Goal: Task Accomplishment & Management: Use online tool/utility

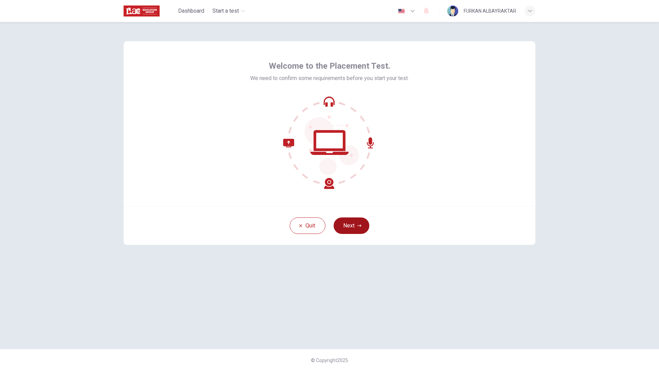
click at [354, 222] on button "Next" at bounding box center [352, 225] width 36 height 16
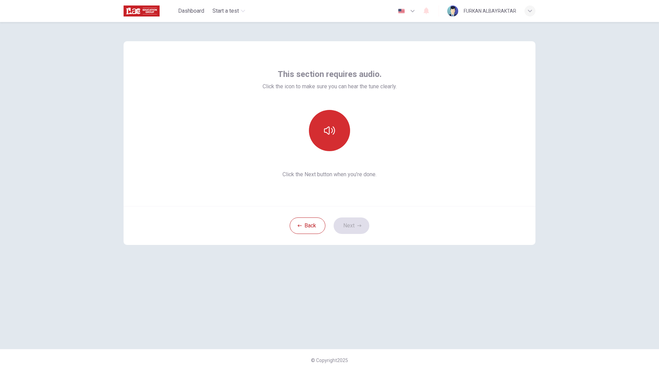
click at [329, 136] on icon "button" at bounding box center [329, 130] width 11 height 11
click at [341, 227] on button "Next" at bounding box center [352, 225] width 36 height 16
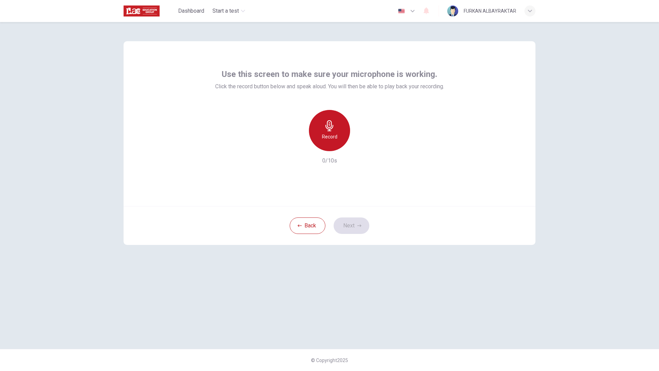
click at [341, 138] on div "Record" at bounding box center [329, 130] width 41 height 41
click at [348, 223] on button "Next" at bounding box center [352, 225] width 36 height 16
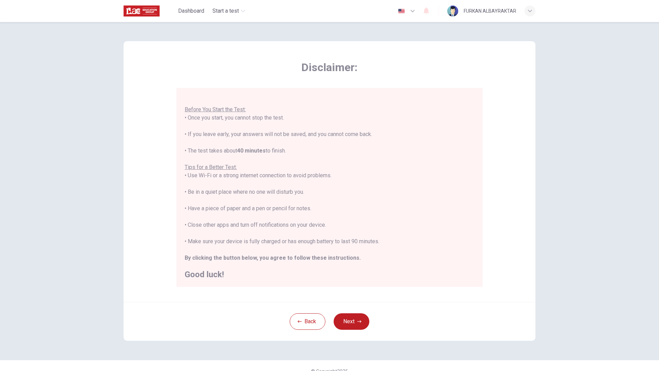
scroll to position [8, 0]
click at [342, 317] on button "Next" at bounding box center [352, 321] width 36 height 16
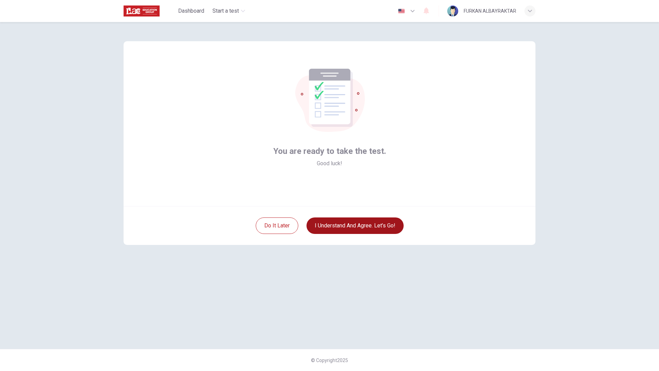
click at [337, 229] on button "I understand and agree. Let’s go!" at bounding box center [355, 225] width 97 height 16
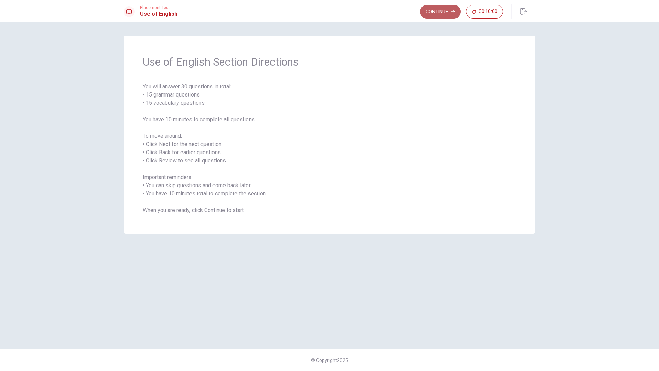
click at [441, 8] on button "Continue" at bounding box center [440, 12] width 41 height 14
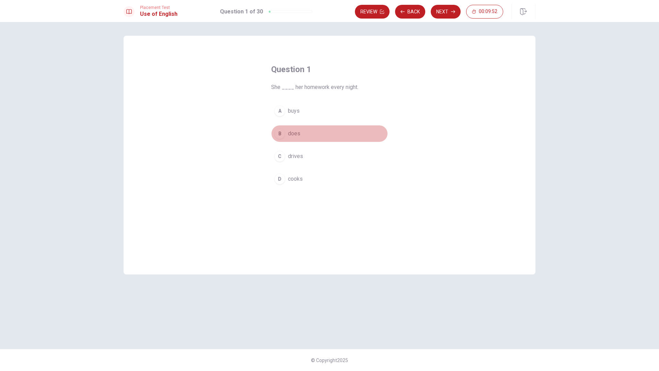
click at [293, 134] on span "does" at bounding box center [294, 133] width 12 height 8
click at [453, 10] on icon "button" at bounding box center [453, 12] width 4 height 4
click at [286, 134] on button "B Are" at bounding box center [329, 133] width 117 height 17
click at [438, 13] on button "Next" at bounding box center [446, 12] width 30 height 14
click at [294, 130] on span "Have" at bounding box center [294, 133] width 12 height 8
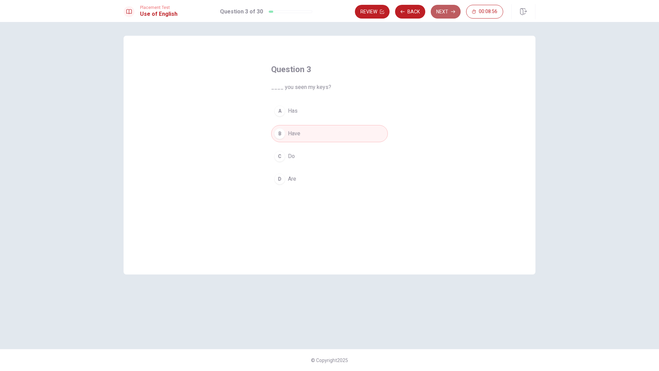
click at [440, 12] on button "Next" at bounding box center [446, 12] width 30 height 14
click at [299, 158] on span "breakfast" at bounding box center [299, 156] width 23 height 8
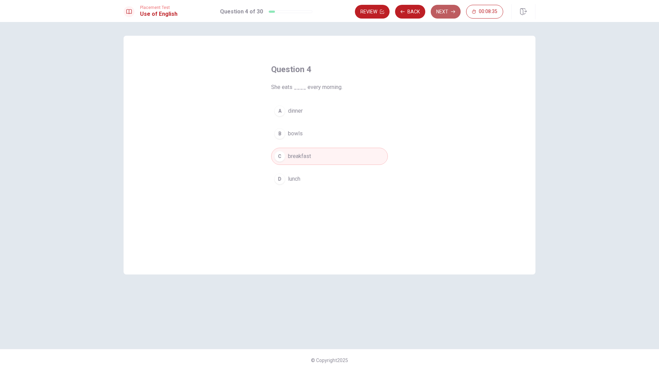
click at [440, 8] on button "Next" at bounding box center [446, 12] width 30 height 14
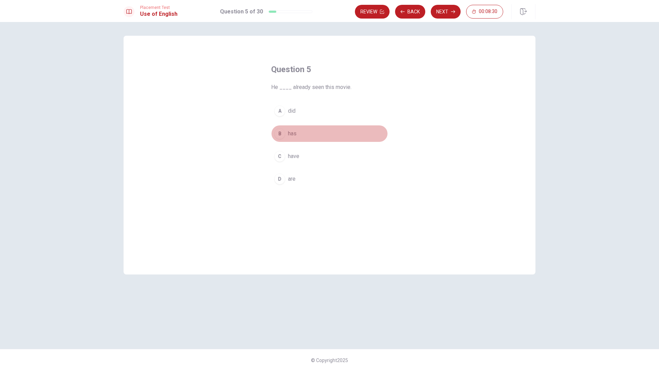
click at [293, 134] on span "has" at bounding box center [292, 133] width 9 height 8
click at [450, 12] on button "Next" at bounding box center [446, 12] width 30 height 14
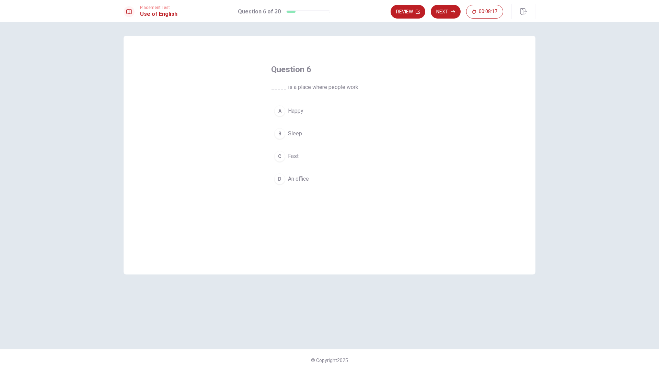
click at [304, 179] on span "An office" at bounding box center [298, 179] width 21 height 8
click at [448, 13] on button "Next" at bounding box center [446, 12] width 30 height 14
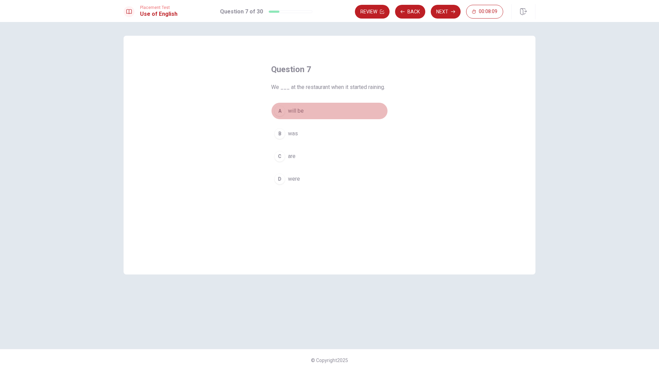
click at [298, 111] on span "will be" at bounding box center [296, 111] width 16 height 8
click at [297, 158] on button "C are" at bounding box center [329, 156] width 117 height 17
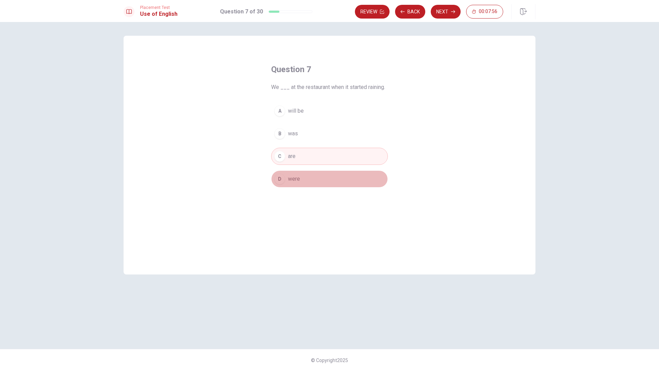
click at [300, 175] on span "were" at bounding box center [294, 179] width 12 height 8
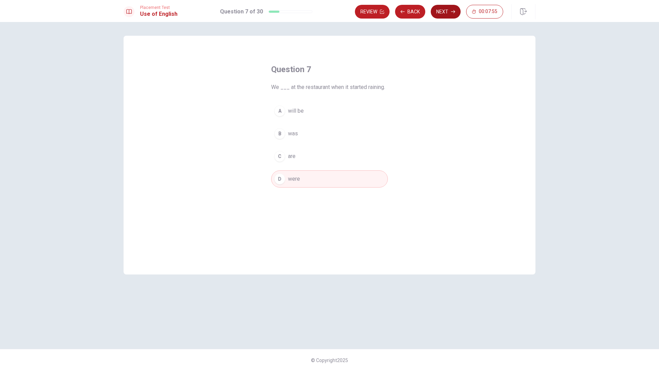
click at [438, 9] on button "Next" at bounding box center [446, 12] width 30 height 14
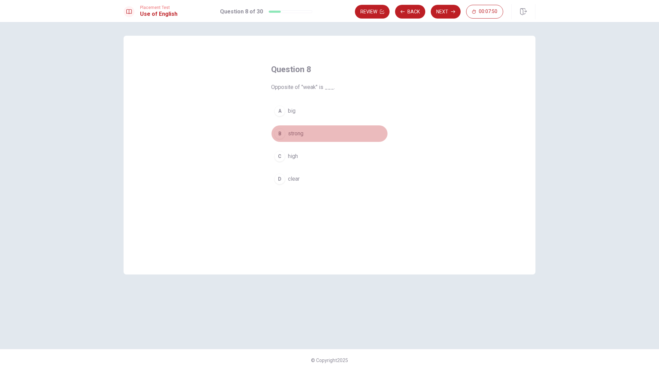
click at [298, 134] on span "strong" at bounding box center [295, 133] width 15 height 8
click at [452, 12] on icon "button" at bounding box center [453, 12] width 4 height 4
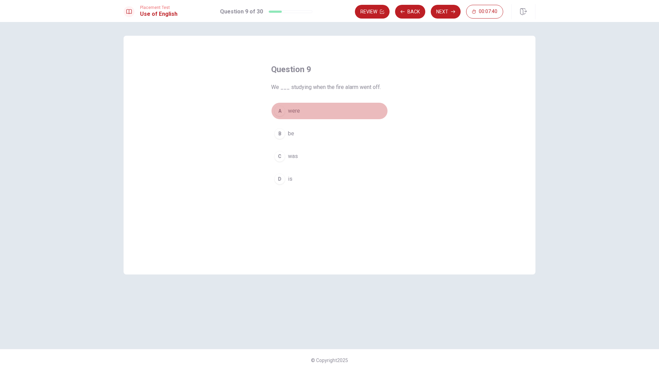
click at [296, 107] on span "were" at bounding box center [294, 111] width 12 height 8
click at [446, 12] on button "Next" at bounding box center [446, 12] width 30 height 14
click at [289, 176] on span "Does" at bounding box center [294, 179] width 13 height 8
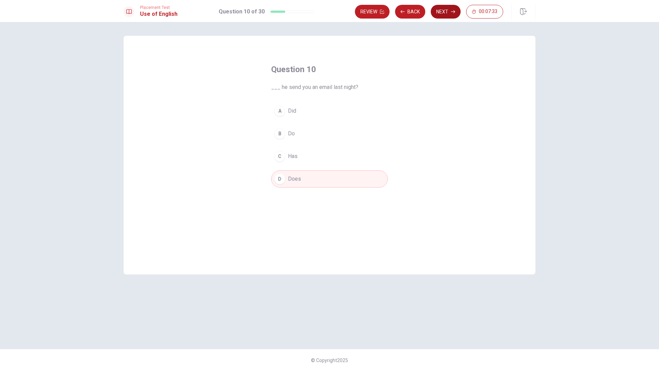
click at [447, 11] on button "Next" at bounding box center [446, 12] width 30 height 14
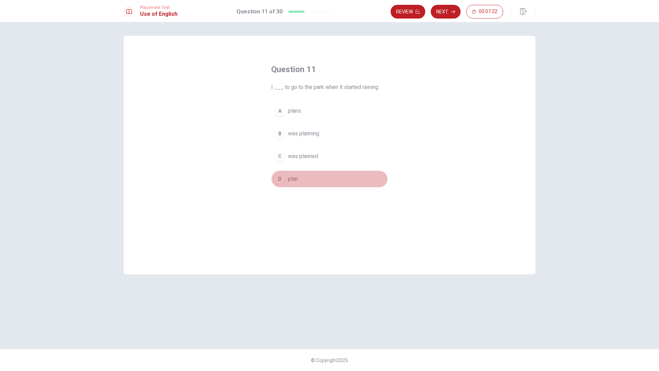
click at [289, 181] on span "plan" at bounding box center [293, 179] width 10 height 8
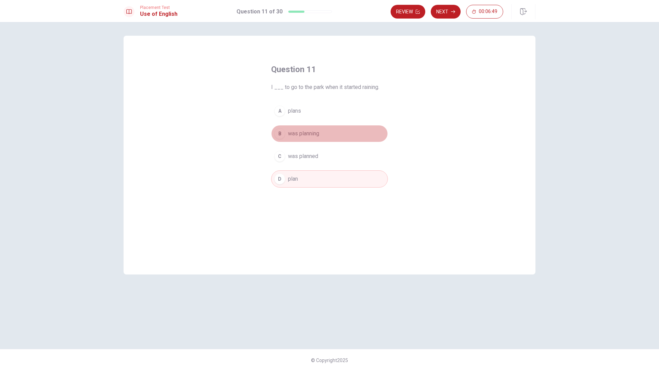
click at [318, 137] on span "was planning" at bounding box center [303, 133] width 31 height 8
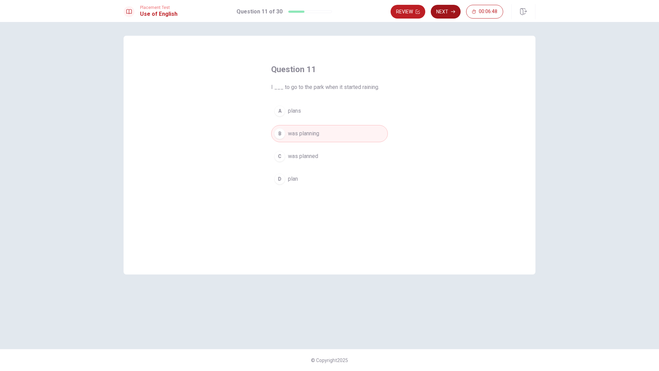
click at [444, 6] on button "Next" at bounding box center [446, 12] width 30 height 14
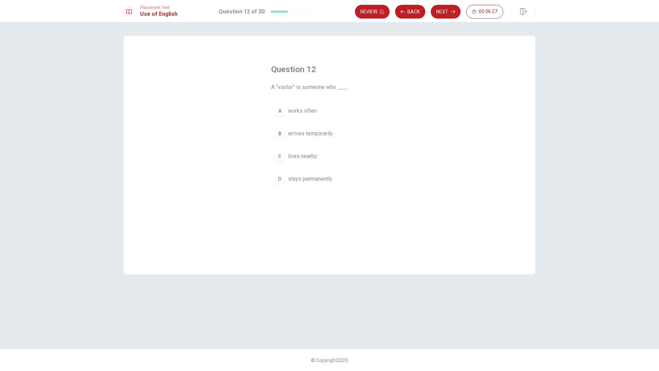
drag, startPoint x: 322, startPoint y: 114, endPoint x: 239, endPoint y: 132, distance: 84.3
click at [239, 132] on div "Question 12 A “visitor” is someone who ___. A works often B arrives temporarily…" at bounding box center [330, 155] width 412 height 239
click at [305, 155] on span "lives nearby" at bounding box center [302, 156] width 29 height 8
click at [444, 16] on button "Next" at bounding box center [446, 12] width 30 height 14
click at [300, 108] on span "return" at bounding box center [295, 111] width 14 height 8
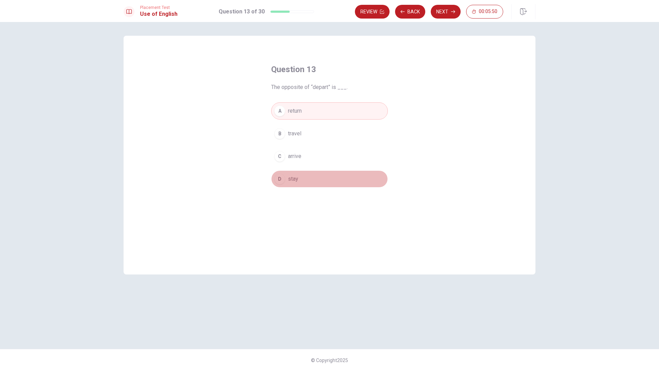
click at [302, 179] on button "D stay" at bounding box center [329, 178] width 117 height 17
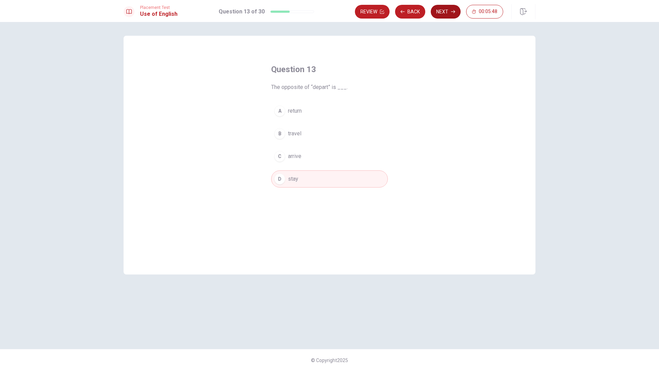
click at [446, 12] on button "Next" at bounding box center [446, 12] width 30 height 14
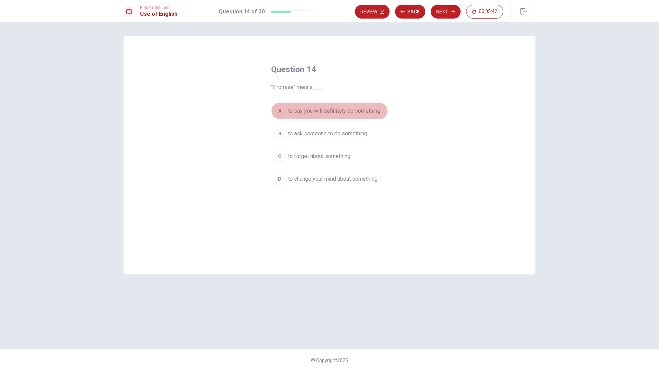
click at [337, 108] on span "to say you will definitely do something" at bounding box center [334, 111] width 92 height 8
click at [446, 11] on button "Next" at bounding box center [446, 12] width 30 height 14
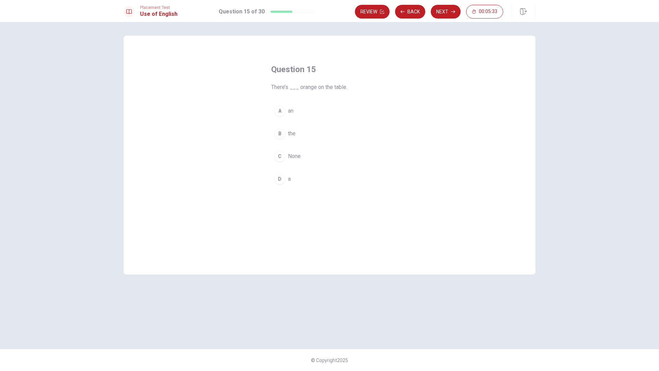
click at [293, 111] on span "an" at bounding box center [290, 111] width 5 height 8
click at [444, 8] on button "Next" at bounding box center [446, 12] width 30 height 14
click at [301, 110] on button "A Cut" at bounding box center [329, 110] width 117 height 17
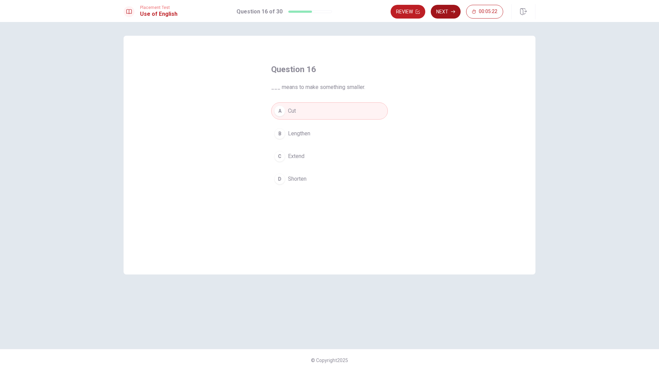
click at [447, 14] on button "Next" at bounding box center [446, 12] width 30 height 14
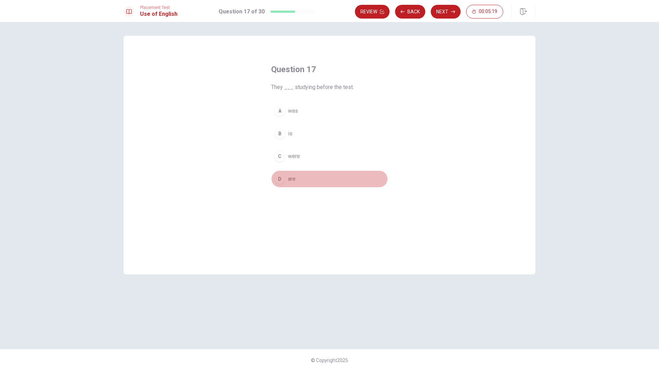
click at [285, 180] on div "D" at bounding box center [279, 178] width 11 height 11
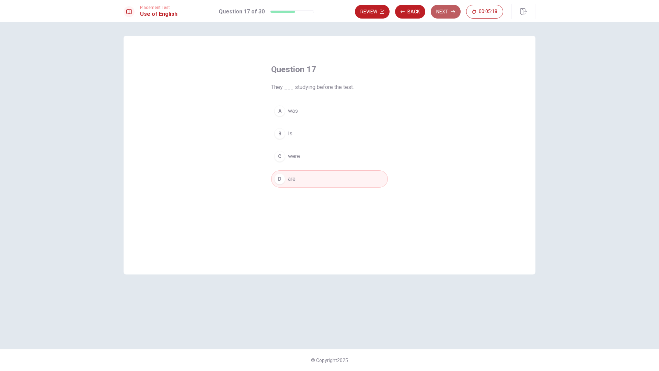
click at [436, 11] on button "Next" at bounding box center [446, 12] width 30 height 14
click at [296, 155] on span "rarely" at bounding box center [294, 156] width 13 height 8
click at [442, 11] on button "Next" at bounding box center [446, 12] width 30 height 14
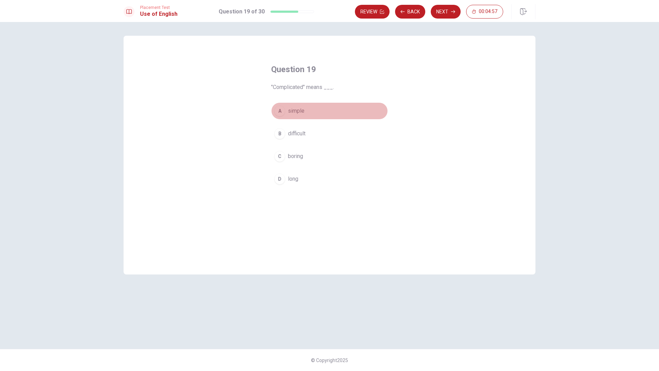
click at [301, 107] on span "simple" at bounding box center [296, 111] width 16 height 8
click at [452, 14] on button "Next" at bounding box center [446, 12] width 30 height 14
click at [303, 133] on span "a person" at bounding box center [298, 133] width 21 height 8
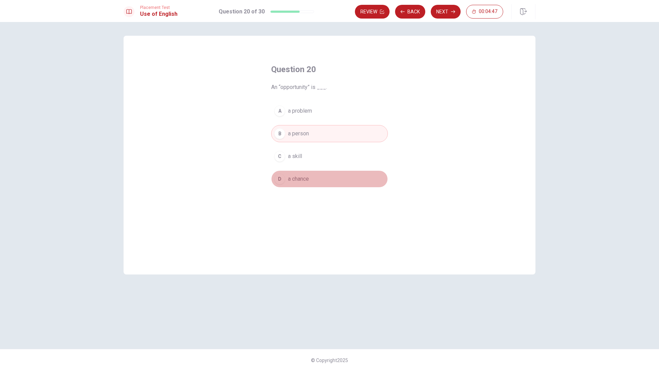
click at [299, 183] on button "D a chance" at bounding box center [329, 178] width 117 height 17
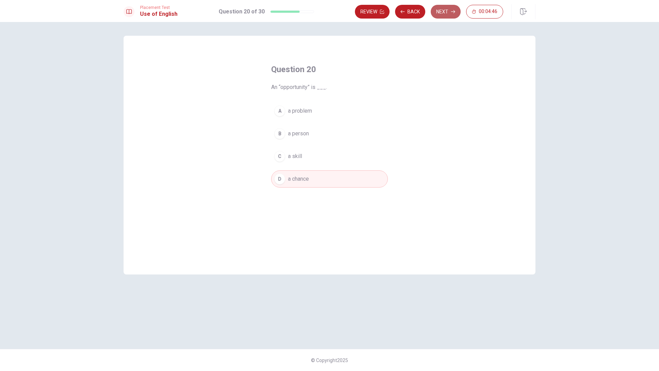
click at [441, 11] on button "Next" at bounding box center [446, 12] width 30 height 14
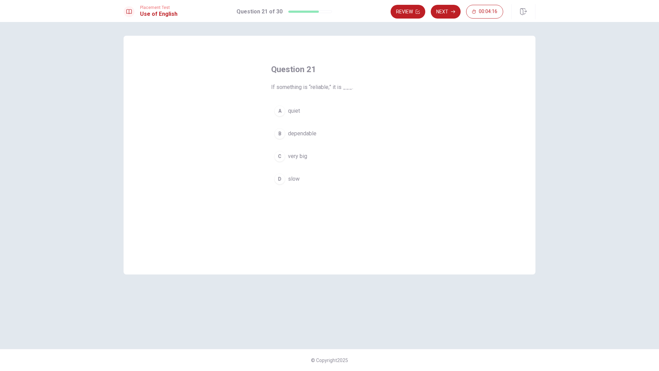
click at [312, 136] on span "dependable" at bounding box center [302, 133] width 28 height 8
click at [446, 12] on button "Next" at bounding box center [446, 12] width 30 height 14
click at [310, 175] on span "impossible" at bounding box center [301, 179] width 27 height 8
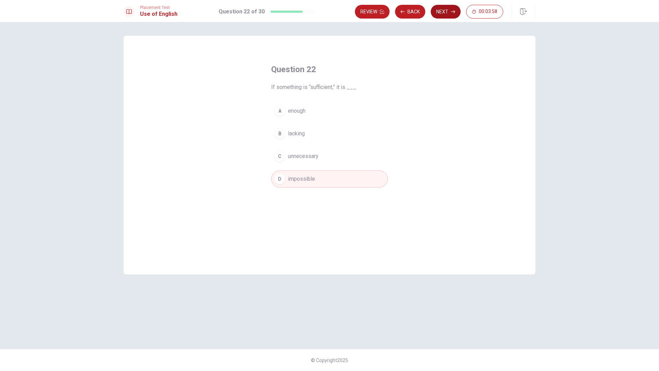
click at [450, 9] on button "Next" at bounding box center [446, 12] width 30 height 14
click at [296, 152] on span "task" at bounding box center [293, 156] width 10 height 8
click at [445, 11] on button "Next" at bounding box center [446, 12] width 30 height 14
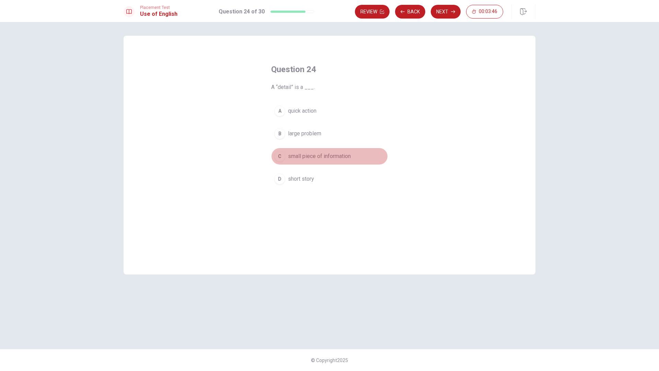
click at [349, 157] on span "small piece of information" at bounding box center [319, 156] width 63 height 8
click at [446, 11] on button "Next" at bounding box center [446, 12] width 30 height 14
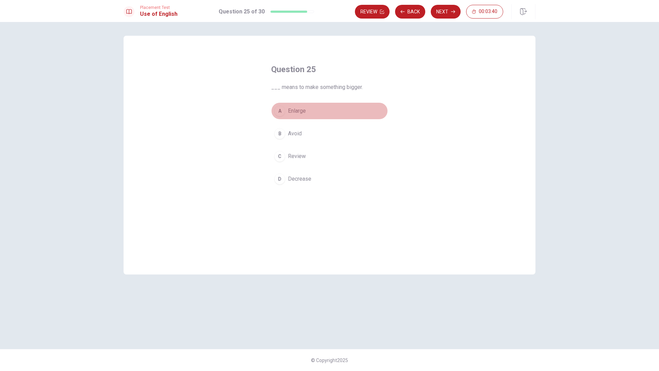
click at [304, 110] on span "Enlarge" at bounding box center [297, 111] width 18 height 8
click at [451, 8] on button "Next" at bounding box center [446, 12] width 30 height 14
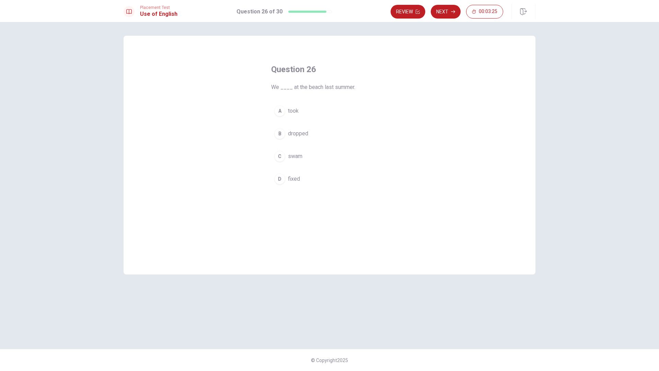
click at [304, 156] on button "C swam" at bounding box center [329, 156] width 117 height 17
click at [446, 15] on button "Next" at bounding box center [446, 12] width 30 height 14
click at [290, 156] on span "looks" at bounding box center [294, 156] width 13 height 8
click at [442, 11] on button "Next" at bounding box center [446, 12] width 30 height 14
click at [296, 155] on span "office" at bounding box center [294, 156] width 13 height 8
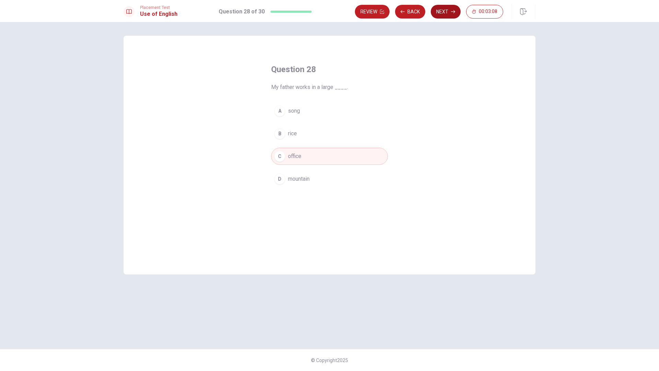
click at [442, 13] on button "Next" at bounding box center [446, 12] width 30 height 14
click at [296, 112] on span "The" at bounding box center [292, 111] width 9 height 8
click at [450, 14] on button "Next" at bounding box center [446, 12] width 30 height 14
click at [298, 180] on span "intelligent" at bounding box center [300, 179] width 24 height 8
click at [446, 15] on button "Next" at bounding box center [446, 12] width 30 height 14
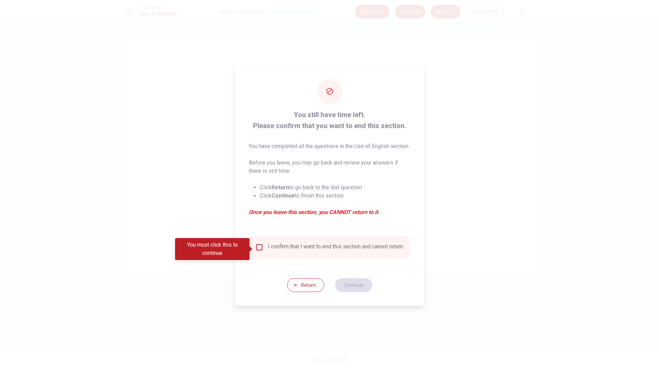
click at [261, 248] on input "You must click this to continue" at bounding box center [259, 247] width 8 height 8
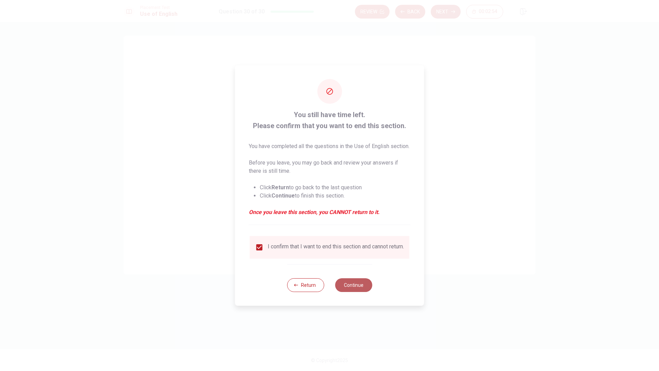
click at [347, 292] on button "Continue" at bounding box center [353, 285] width 37 height 14
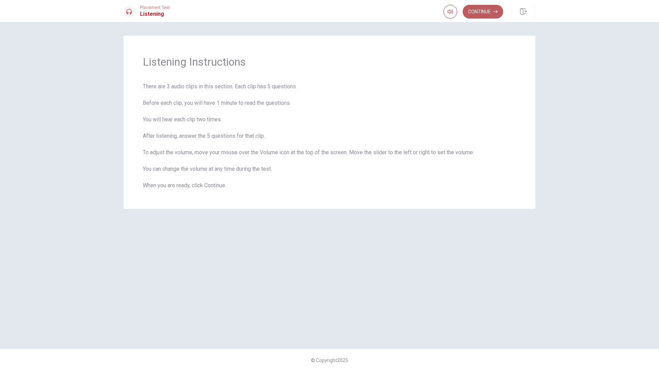
click at [476, 12] on button "Continue" at bounding box center [483, 12] width 41 height 14
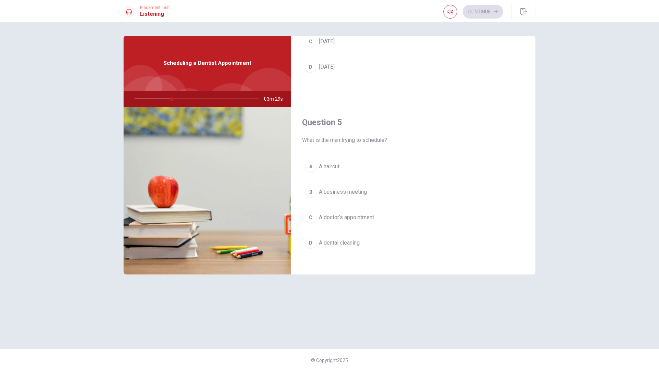
scroll to position [640, 0]
click at [353, 240] on span "A dental cleaning" at bounding box center [339, 238] width 41 height 8
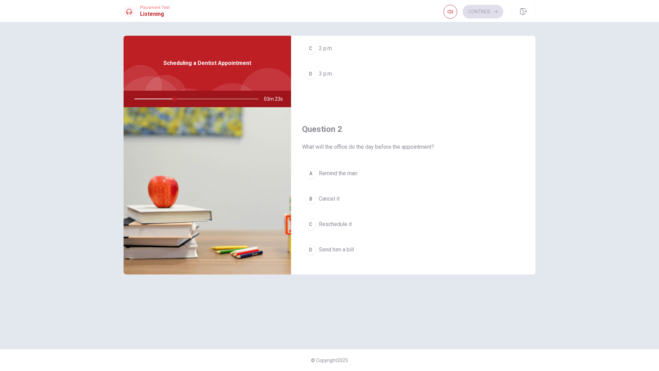
scroll to position [0, 0]
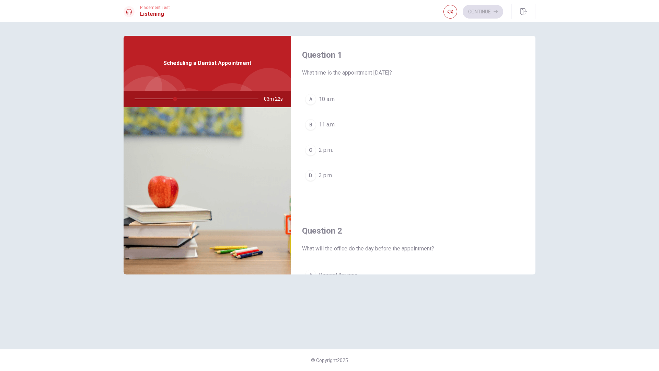
click at [328, 174] on span "3 p.m." at bounding box center [326, 175] width 14 height 8
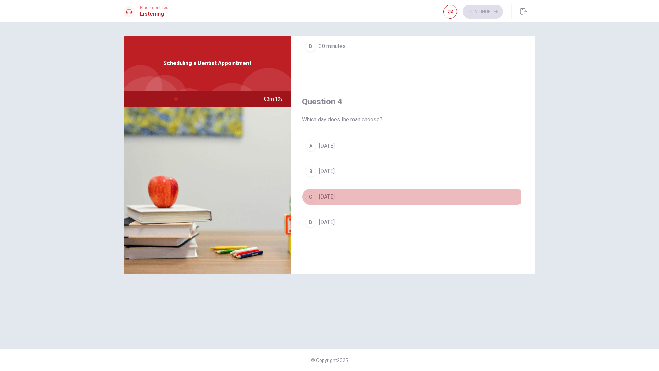
click at [325, 199] on span "[DATE]" at bounding box center [327, 197] width 16 height 8
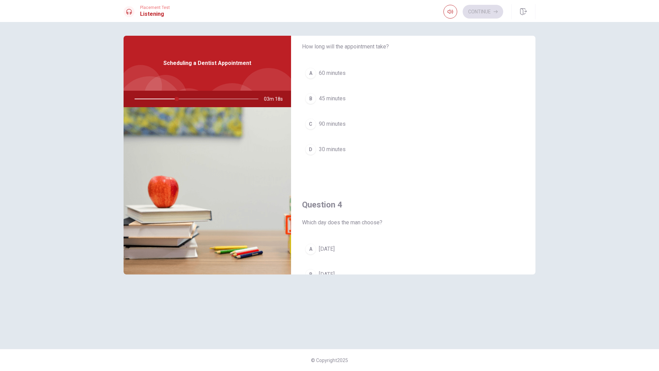
scroll to position [343, 0]
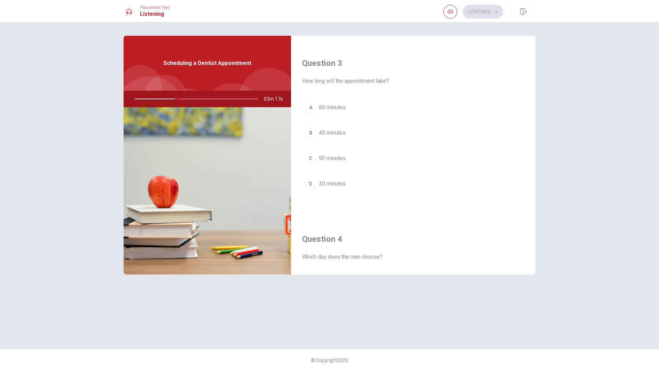
click at [339, 131] on span "45 minutes" at bounding box center [332, 133] width 27 height 8
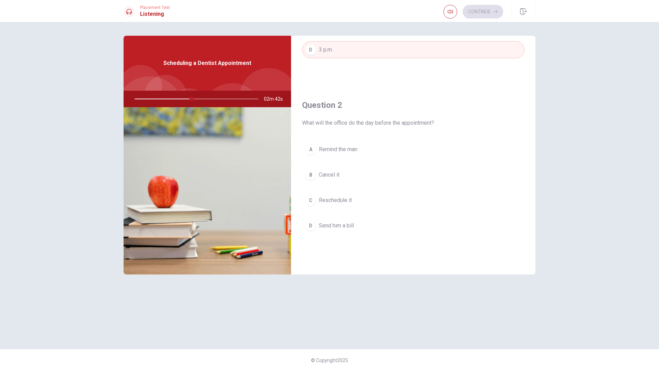
scroll to position [125, 0]
click at [340, 146] on span "Remind the man" at bounding box center [338, 150] width 38 height 8
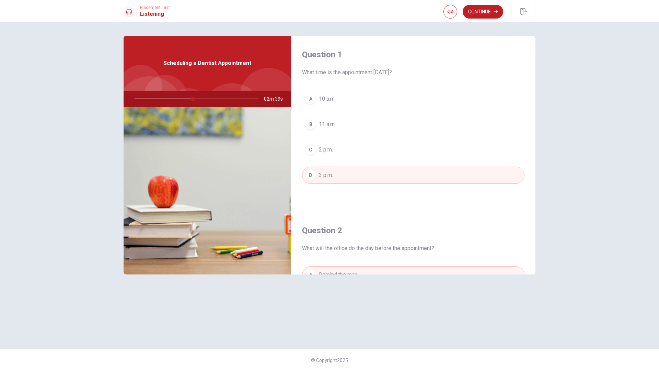
scroll to position [0, 0]
click at [478, 9] on button "Continue" at bounding box center [483, 12] width 41 height 14
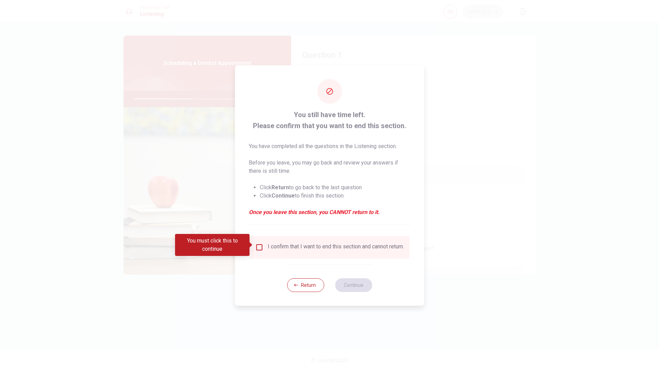
click at [260, 247] on input "You must click this to continue" at bounding box center [259, 247] width 8 height 8
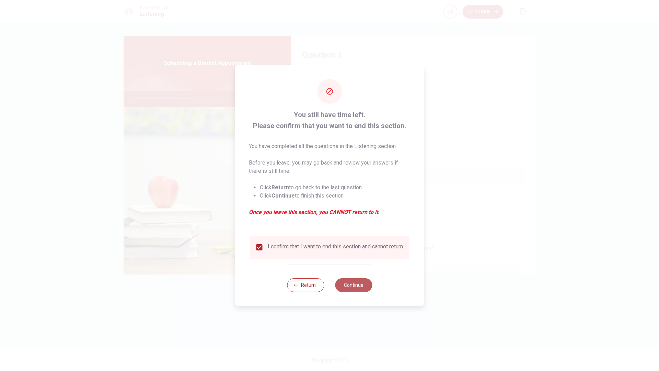
click at [353, 285] on button "Continue" at bounding box center [353, 285] width 37 height 14
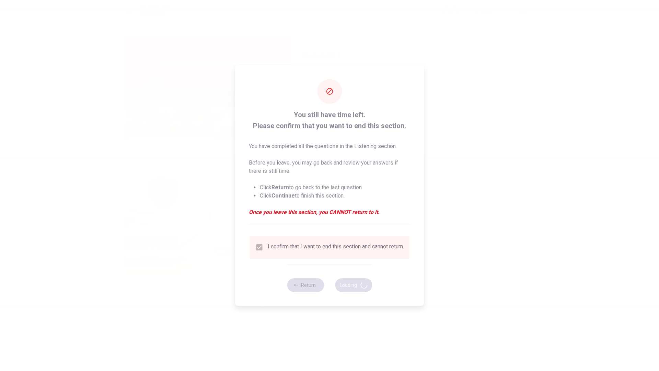
type input "49"
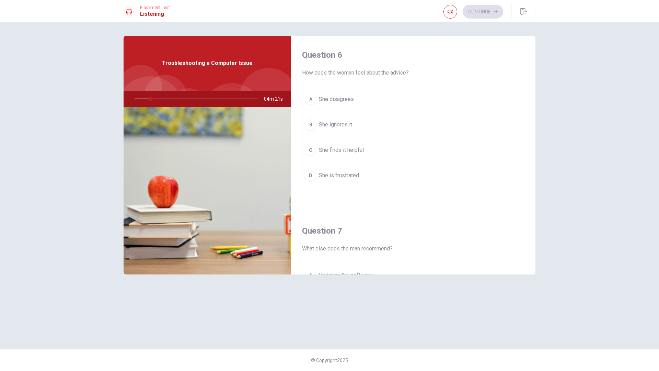
click at [348, 150] on span "She finds it helpful" at bounding box center [341, 150] width 45 height 8
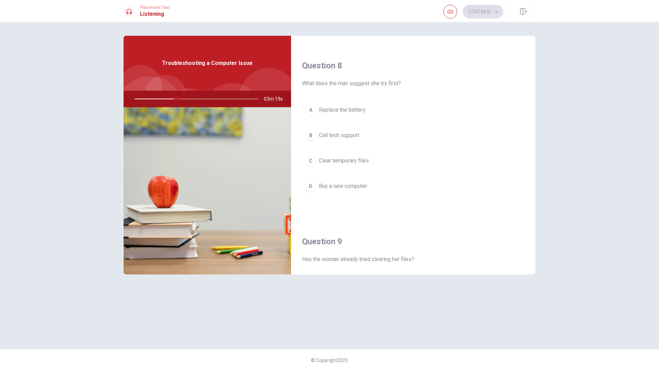
scroll to position [481, 0]
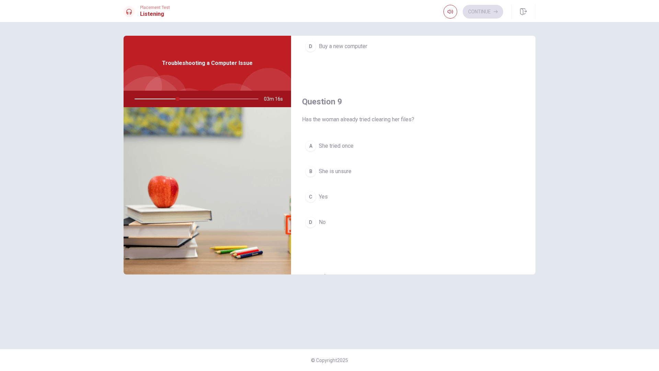
click at [323, 222] on span "No" at bounding box center [322, 222] width 7 height 8
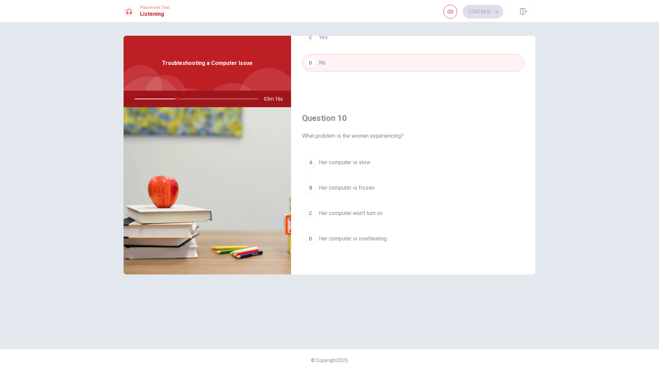
scroll to position [640, 0]
click at [360, 164] on span "Her computer is slow" at bounding box center [344, 162] width 51 height 8
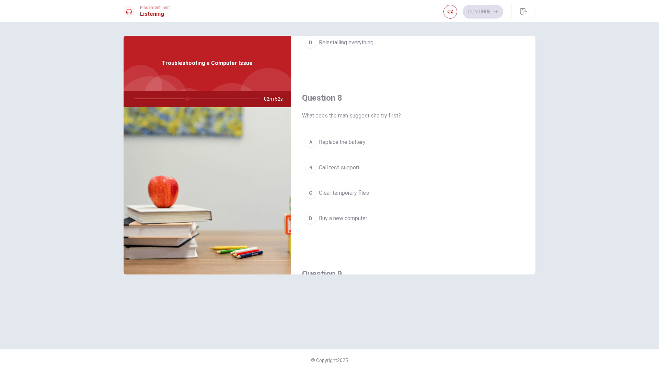
scroll to position [309, 0]
click at [359, 193] on span "Clear temporary files" at bounding box center [344, 192] width 50 height 8
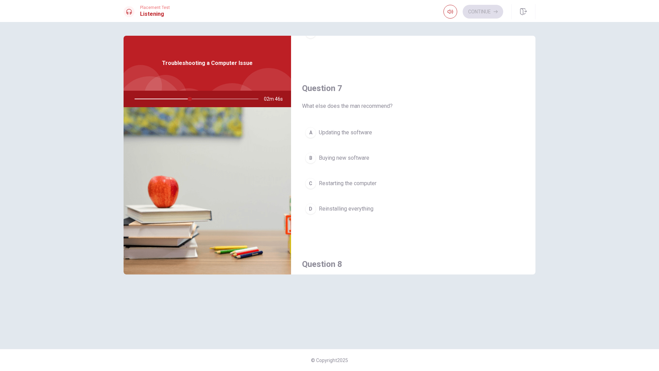
scroll to position [137, 0]
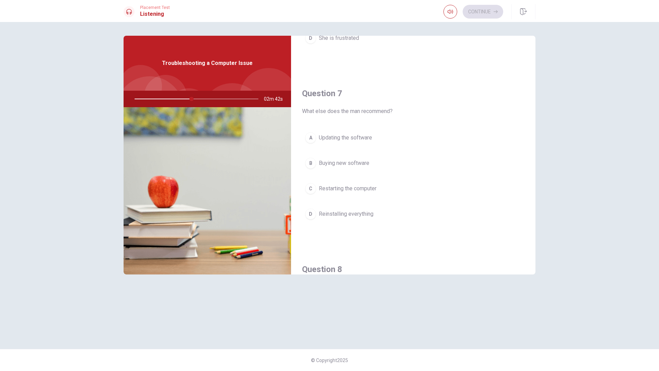
click at [348, 187] on span "Restarting the computer" at bounding box center [348, 188] width 58 height 8
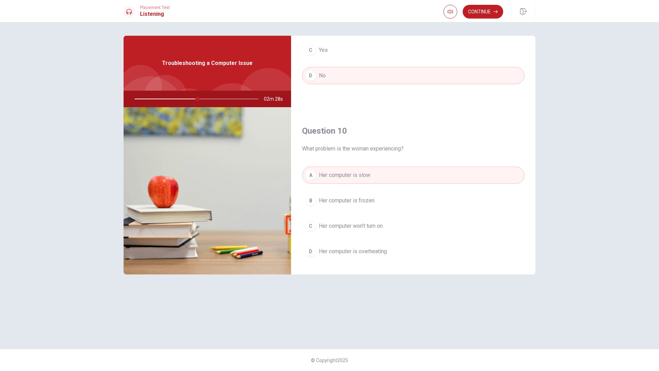
scroll to position [640, 0]
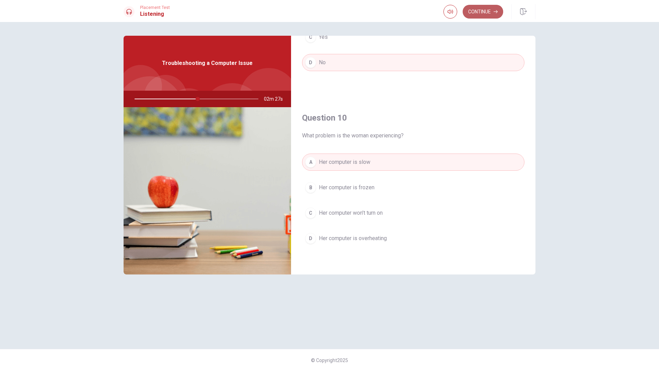
click at [482, 12] on button "Continue" at bounding box center [483, 12] width 41 height 14
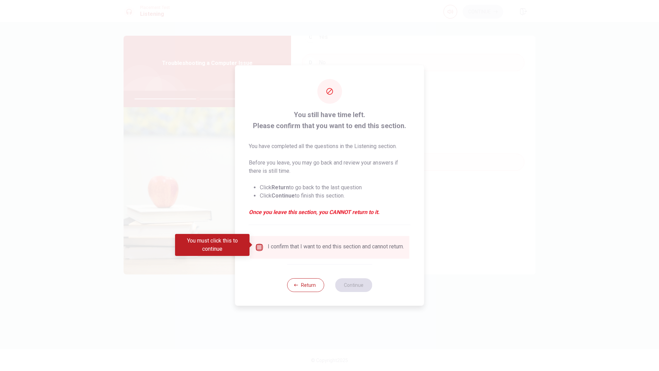
click at [262, 243] on input "You must click this to continue" at bounding box center [259, 247] width 8 height 8
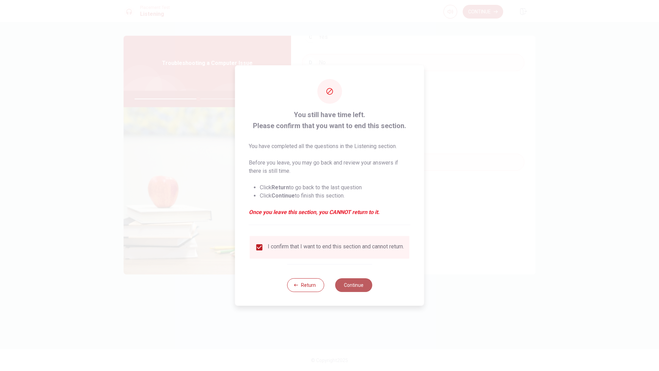
click at [356, 290] on button "Continue" at bounding box center [353, 285] width 37 height 14
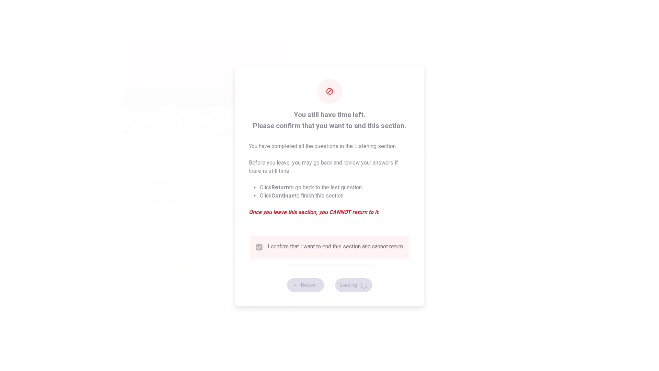
type input "52"
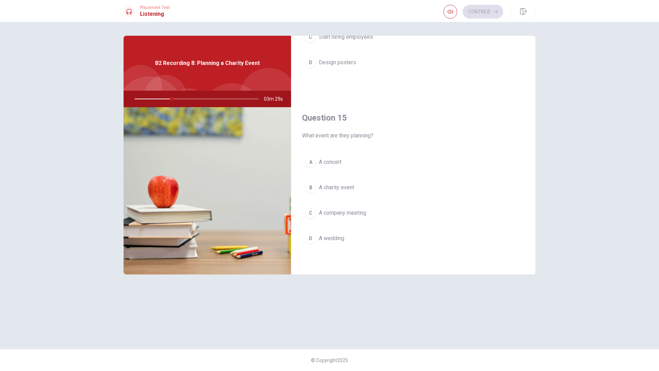
click at [354, 189] on span "A charity event" at bounding box center [336, 187] width 35 height 8
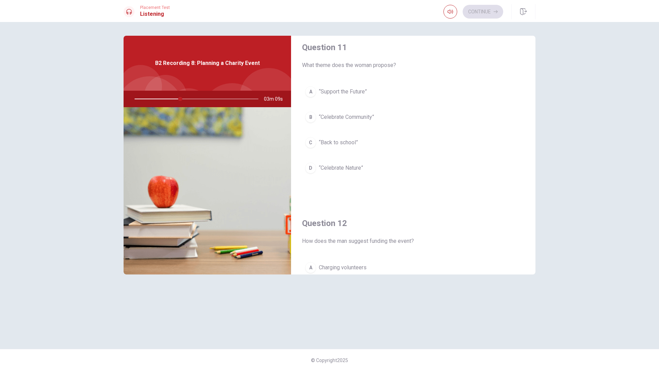
scroll to position [0, 0]
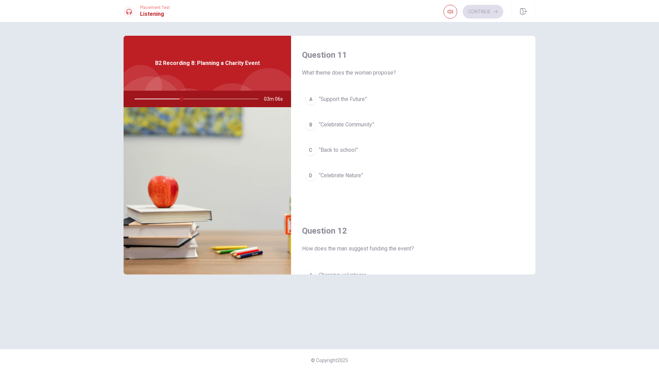
click at [351, 121] on span "“Celebrate Community”" at bounding box center [346, 124] width 55 height 8
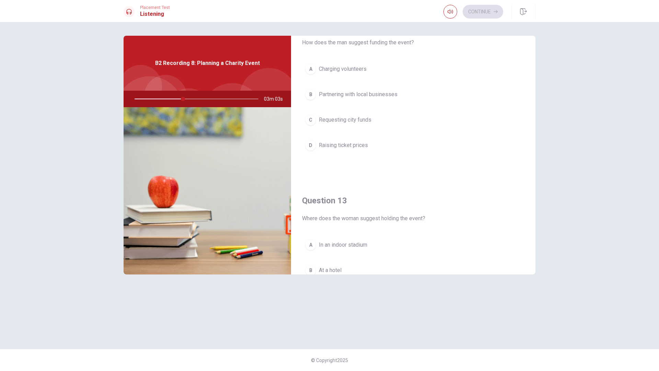
click at [347, 120] on span "Requesting city funds" at bounding box center [345, 120] width 53 height 8
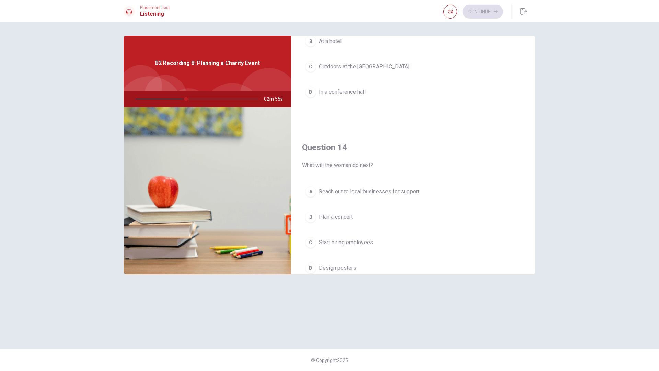
scroll to position [446, 0]
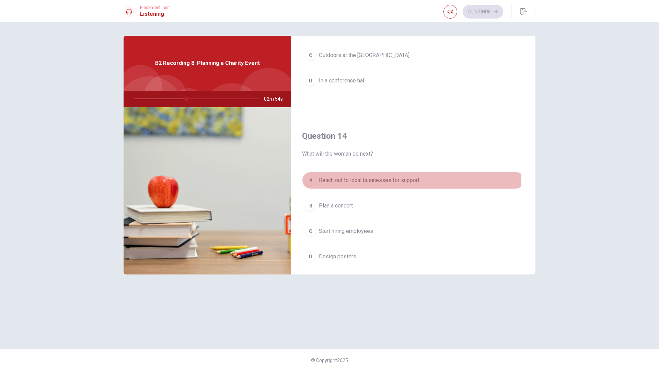
click at [359, 181] on span "Reach out to local businesses for support" at bounding box center [369, 180] width 101 height 8
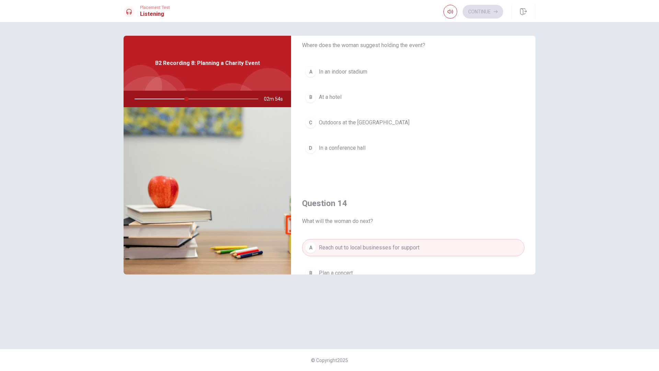
scroll to position [343, 0]
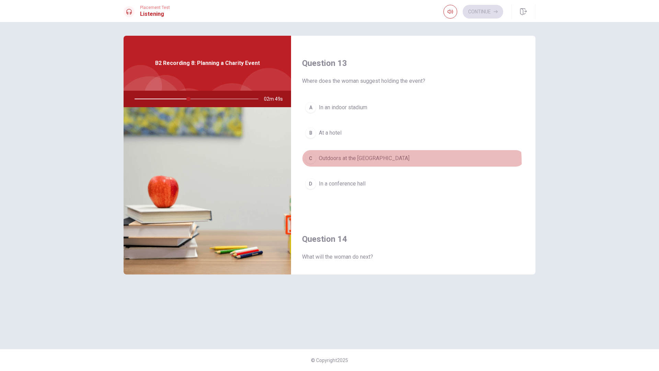
click at [363, 163] on button "C Outdoors at the [GEOGRAPHIC_DATA]" at bounding box center [413, 158] width 222 height 17
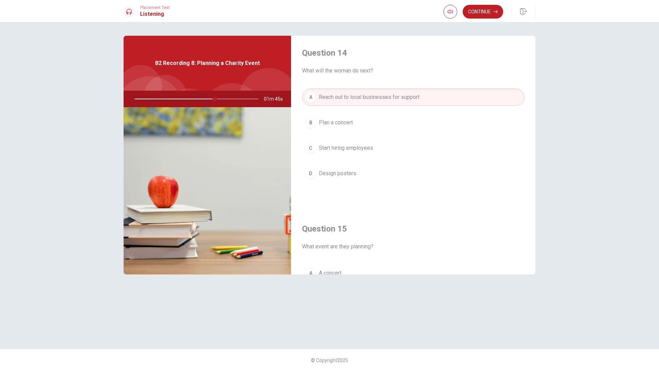
scroll to position [640, 0]
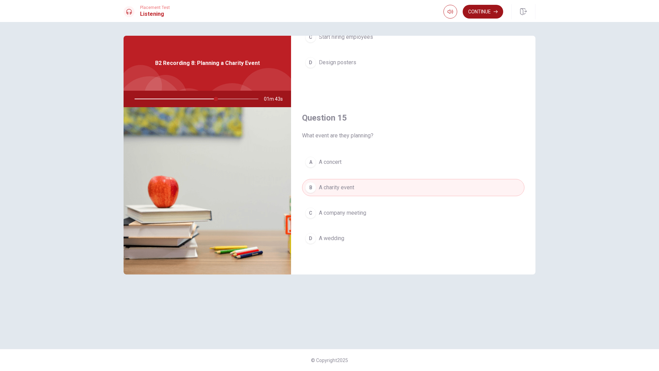
click at [481, 18] on button "Continue" at bounding box center [483, 12] width 41 height 14
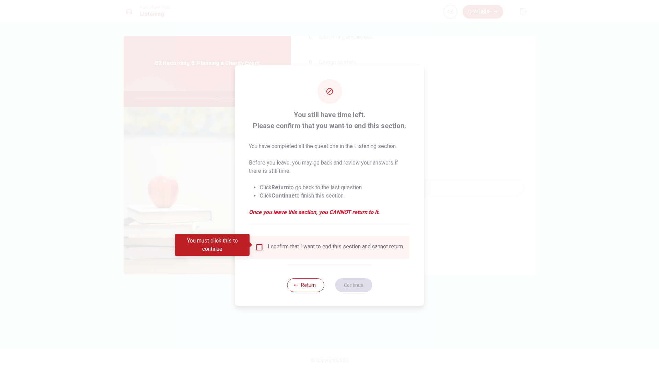
click at [257, 247] on input "You must click this to continue" at bounding box center [259, 247] width 8 height 8
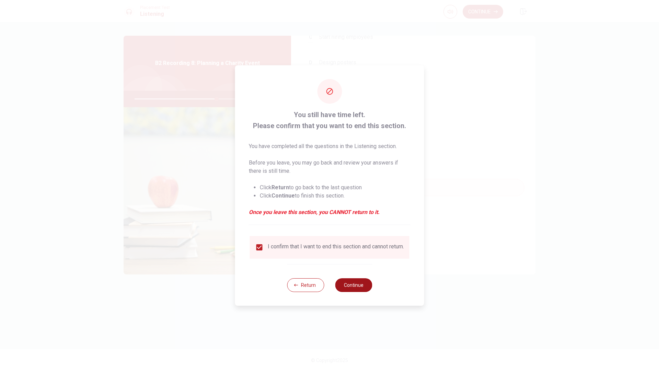
click at [353, 287] on button "Continue" at bounding box center [353, 285] width 37 height 14
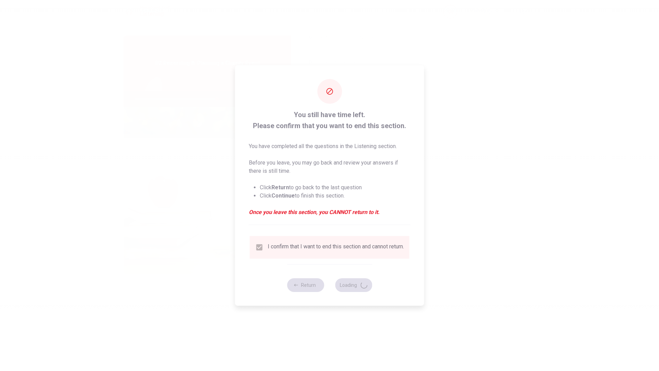
type input "67"
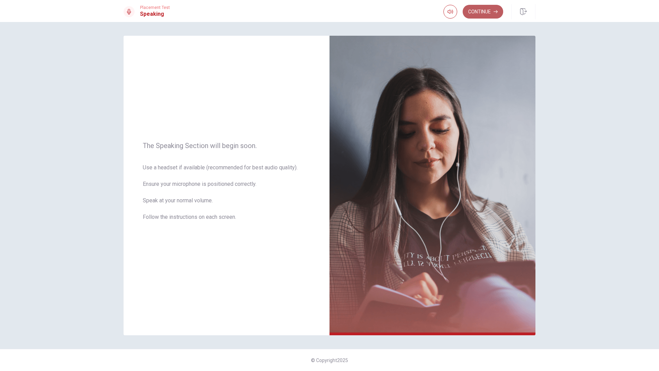
click at [476, 17] on button "Continue" at bounding box center [483, 12] width 41 height 14
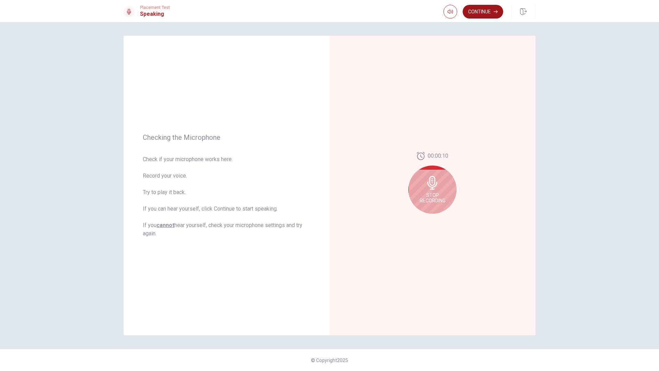
click at [489, 11] on button "Continue" at bounding box center [483, 12] width 41 height 14
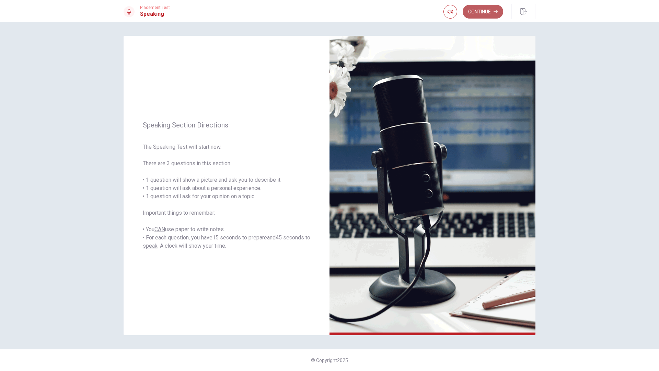
click at [489, 10] on button "Continue" at bounding box center [483, 12] width 41 height 14
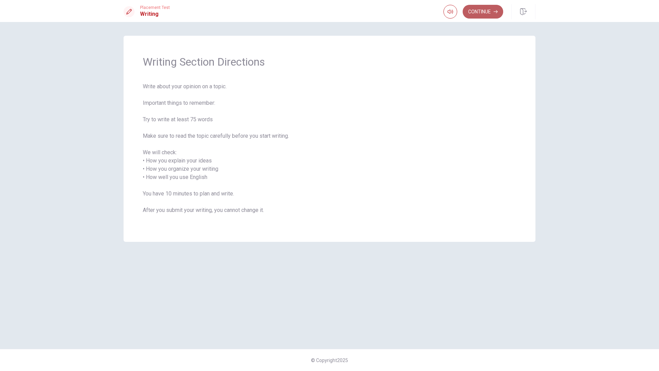
click at [482, 12] on button "Continue" at bounding box center [483, 12] width 41 height 14
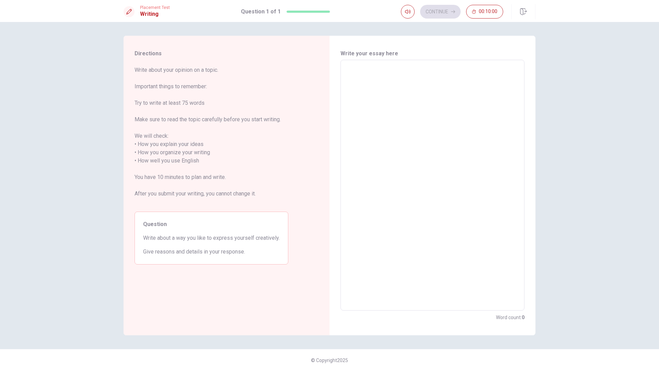
click at [397, 80] on textarea at bounding box center [432, 185] width 174 height 239
type textarea "x"
type textarea "C"
type textarea "x"
type textarea "Cİ"
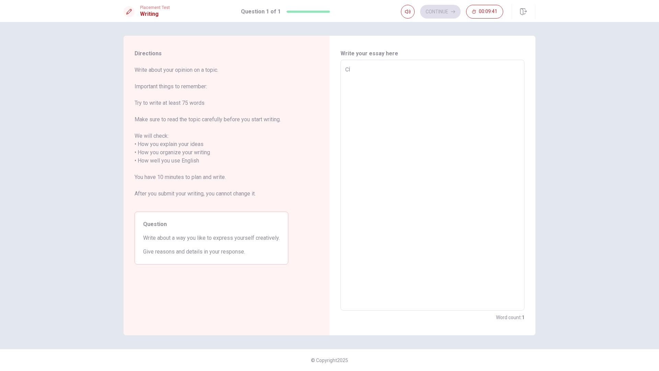
type textarea "x"
type textarea "C"
type textarea "x"
type textarea "CI"
type textarea "x"
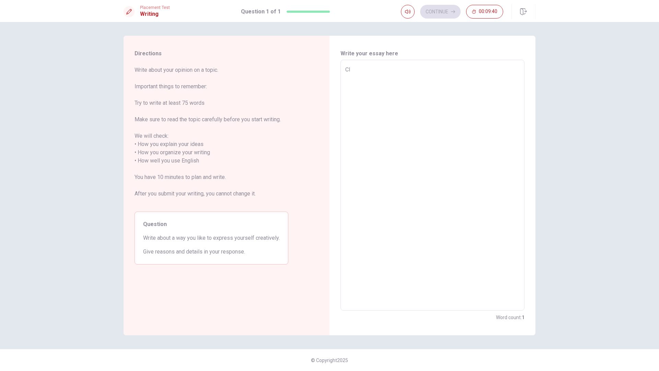
type textarea "CIN"
type textarea "x"
type textarea "CINE"
type textarea "x"
type textarea "CINEM"
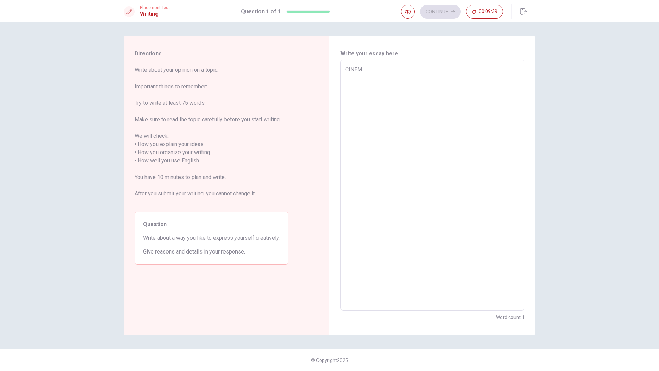
type textarea "x"
type textarea "CINEMA"
type textarea "x"
type textarea "CINEMA"
type textarea "x"
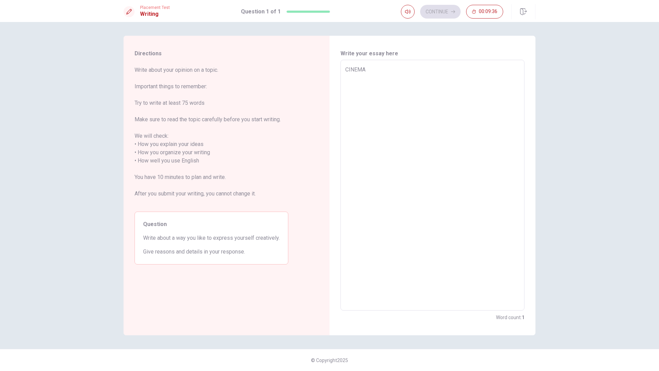
type textarea "CINEMA H"
type textarea "x"
type textarea "CINEMA HI"
type textarea "x"
type textarea "CINEMA HIS"
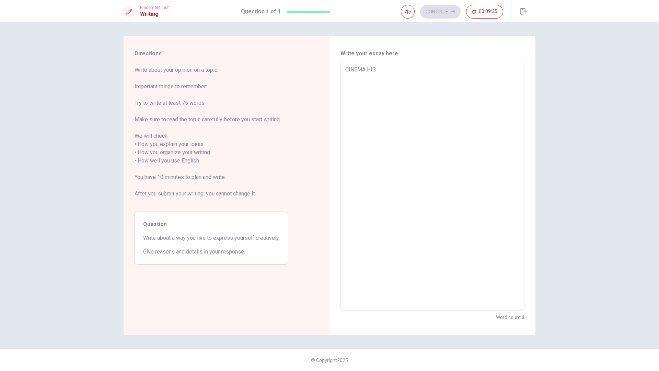
type textarea "x"
type textarea "CINEMA HIST"
type textarea "x"
type textarea "CINEMA HISTO"
type textarea "x"
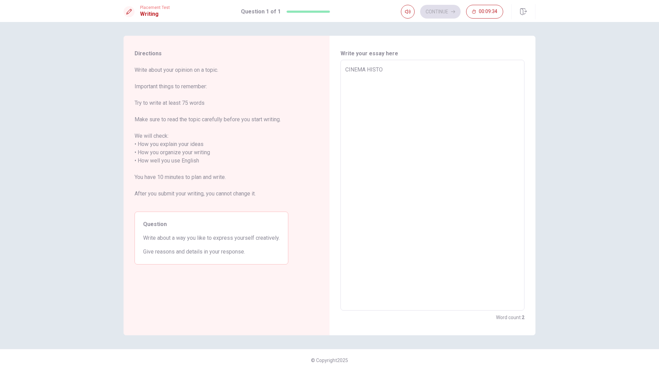
type textarea "CINEMA HISTOR"
type textarea "x"
type textarea "CINEMA HISTORY"
type textarea "x"
type textarea "CINEMA HISTORY"
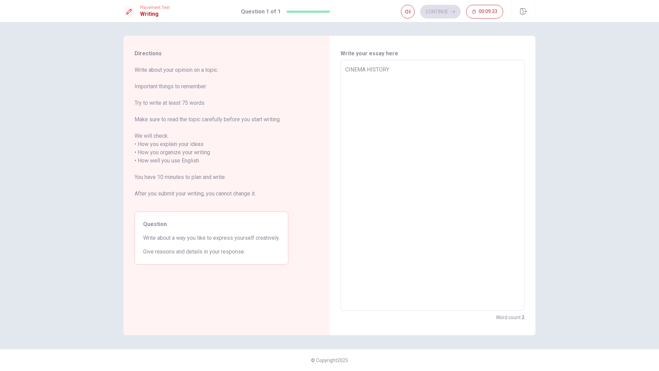
type textarea "x"
type textarea "CINEMA HISTORY"
type textarea "x"
type textarea "CINEMA HISTORY t"
type textarea "x"
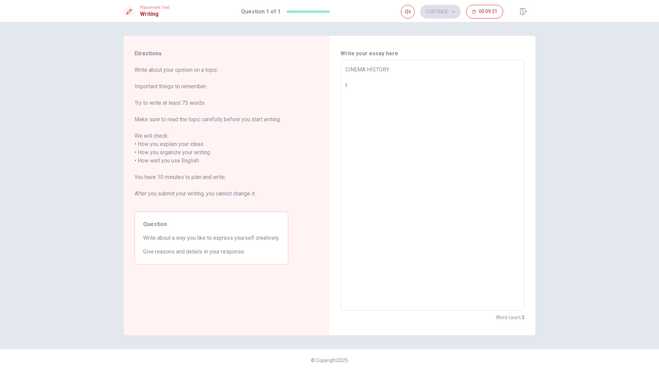
type textarea "CINEMA HISTORY th"
type textarea "x"
type textarea "CINEMA HISTORY the"
type textarea "x"
type textarea "CINEMA HISTORY the"
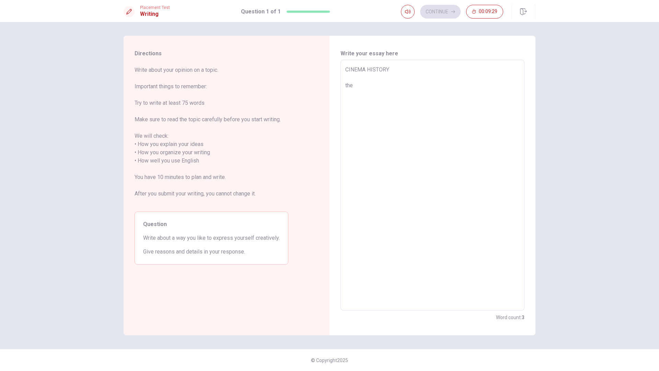
type textarea "x"
type textarea "CINEMA HISTORY the c"
type textarea "x"
type textarea "CINEMA HISTORY the ci"
type textarea "x"
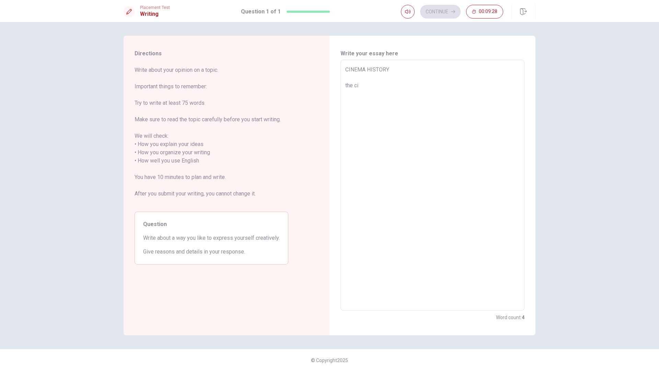
type textarea "CINEMA HISTORY the cin"
type textarea "x"
type textarea "CINEMA HISTORY the cine"
type textarea "x"
type textarea "CINEMA HISTORY the cinem"
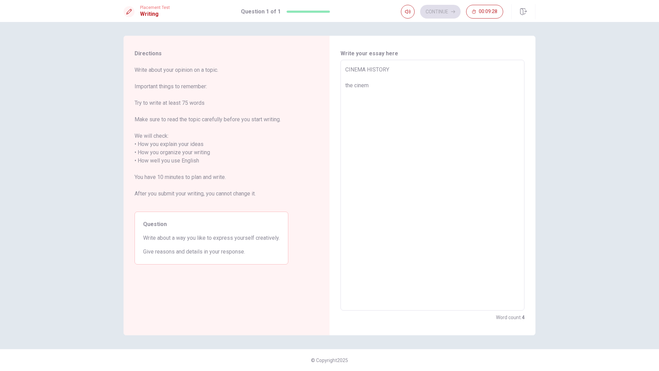
type textarea "x"
type textarea "CINEMA HISTORY the cinema"
type textarea "x"
type textarea "CINEMA HISTORY the cinema"
type textarea "x"
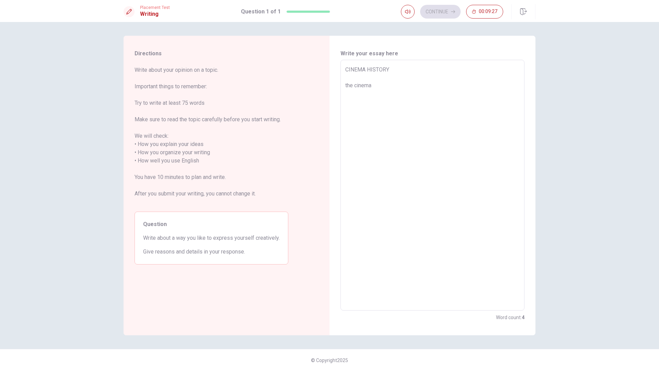
type textarea "CINEMA HISTORY the cinema"
type textarea "x"
type textarea "CINEMA HISTORY the cinem"
type textarea "x"
type textarea "CINEMA HISTORY the cine"
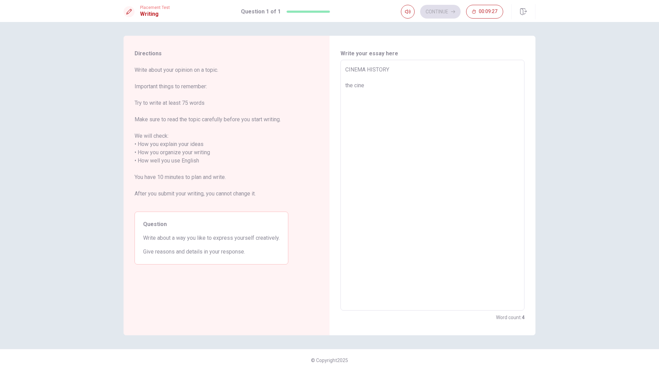
type textarea "x"
type textarea "CINEMA HISTORY the cin"
type textarea "x"
type textarea "CINEMA HISTORY the ci"
type textarea "x"
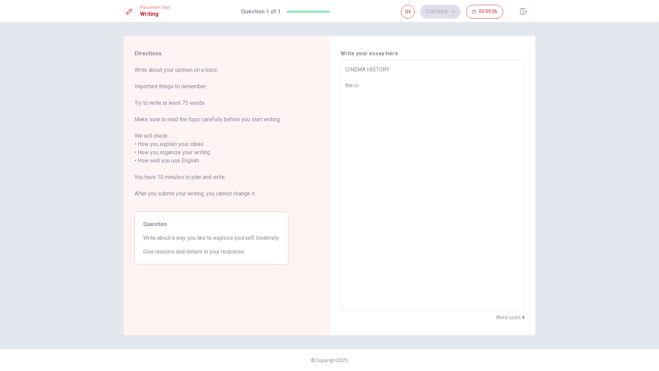
type textarea "CINEMA HISTORY the c"
type textarea "x"
type textarea "CINEMA HISTORY the"
type textarea "x"
type textarea "CINEMA HISTORY the"
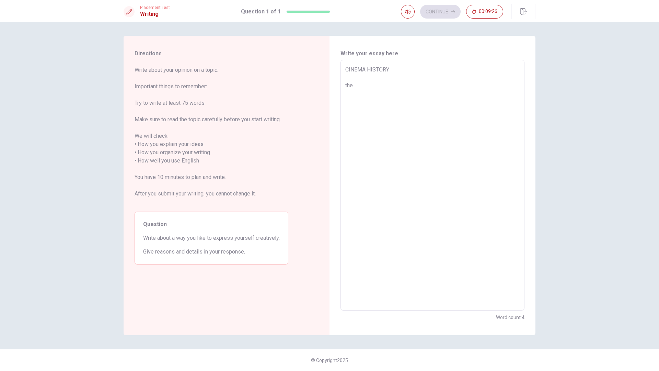
type textarea "x"
type textarea "CINEMA HISTORY th"
type textarea "x"
type textarea "CINEMA HISTORY t"
type textarea "x"
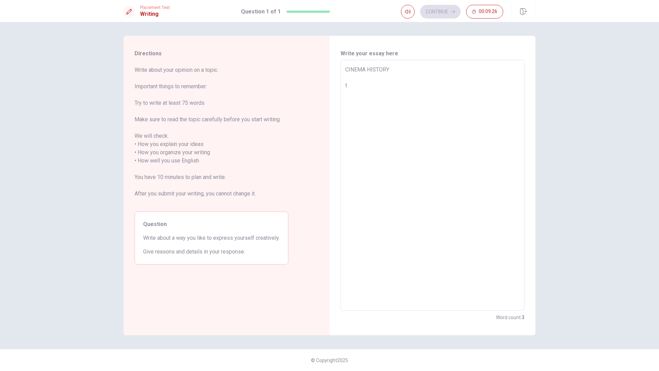
type textarea "CINEMA HISTORY"
type textarea "x"
type textarea "CINEMA HISTORY T"
type textarea "x"
type textarea "CINEMA HISTORY Th"
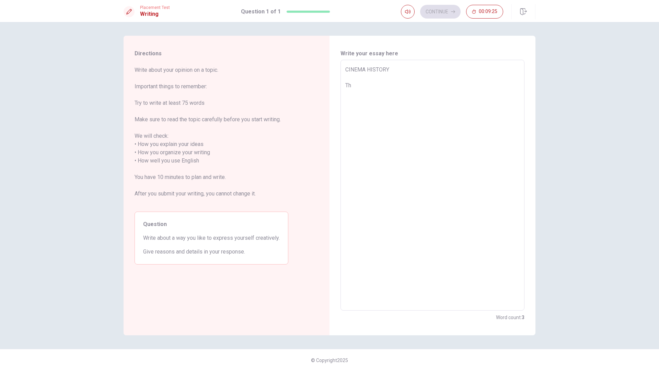
type textarea "x"
type textarea "CINEMA HISTORY The"
type textarea "x"
type textarea "CINEMA HISTORY The"
type textarea "x"
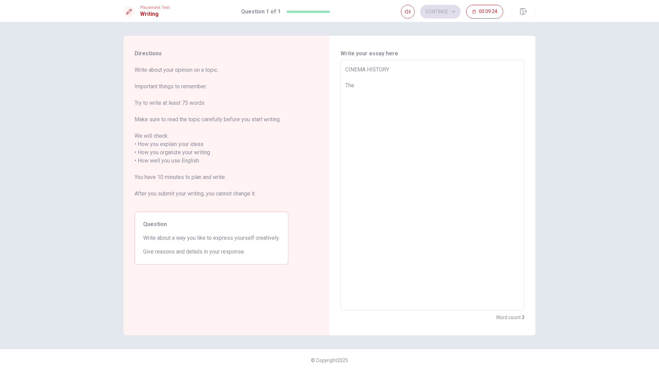
type textarea "CINEMA HISTORY The c"
type textarea "x"
type textarea "CINEMA HISTORY The ci"
type textarea "x"
type textarea "CINEMA HISTORY The cin"
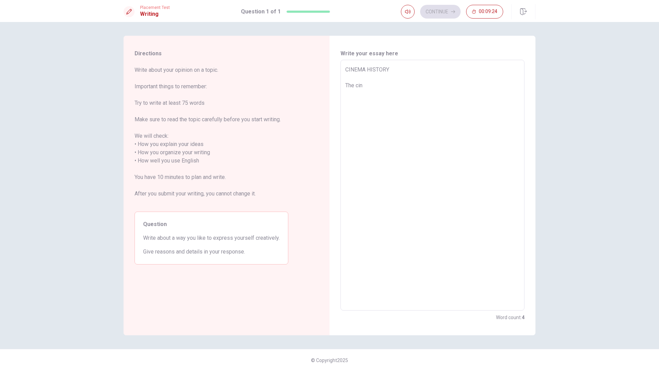
type textarea "x"
type textarea "CINEMA HISTORY The cine"
type textarea "x"
type textarea "CINEMA HISTORY The cinem"
type textarea "x"
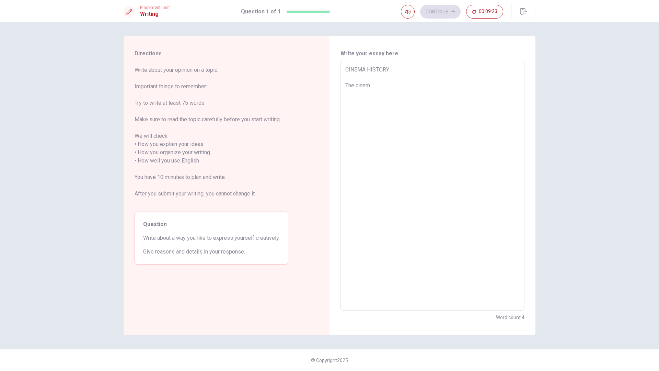
type textarea "CINEMA HISTORY The cinema"
type textarea "x"
type textarea "CINEMA HISTORY The cinema"
type textarea "x"
type textarea "CINEMA HISTORY The cinema h"
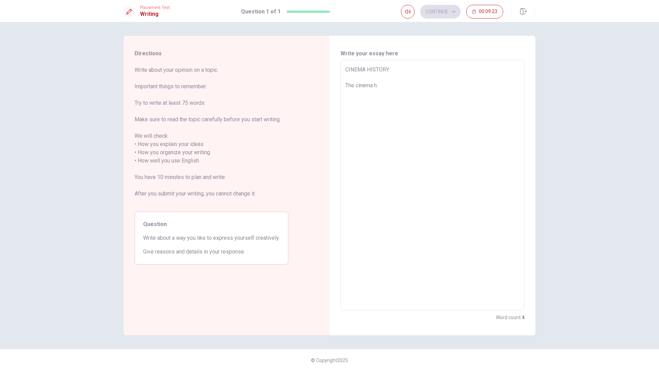
type textarea "x"
type textarea "CINEMA HISTORY The cinema hi"
type textarea "x"
type textarea "CINEMA HISTORY The cinema his"
type textarea "x"
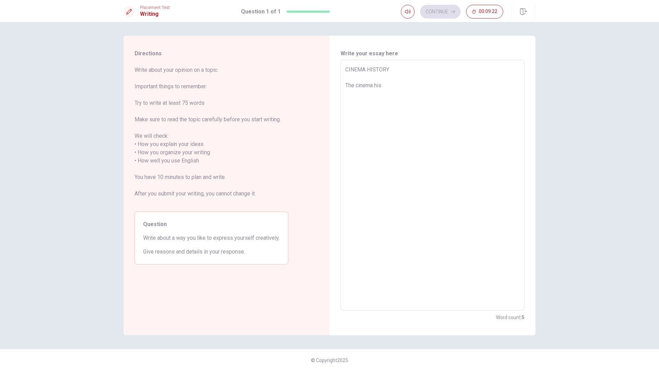
type textarea "CINEMA HISTORY The cinema hist"
type textarea "x"
type textarea "CINEMA HISTORY The cinema histo"
type textarea "x"
type textarea "CINEMA HISTORY The cinema histor"
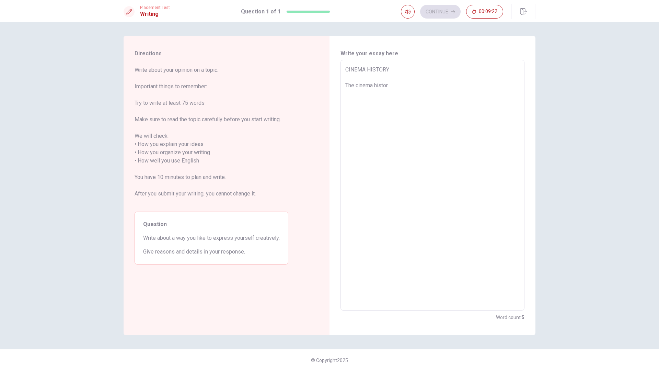
type textarea "x"
type textarea "CINEMA HISTORY The cinema history"
type textarea "x"
type textarea "CINEMA HISTORY The cinema history"
type textarea "x"
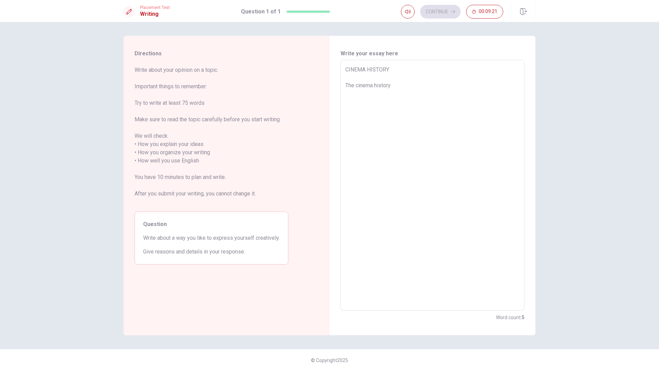
type textarea "CINEMA HISTORY The cinema history i"
type textarea "x"
type textarea "CINEMA HISTORY The cinema history is"
type textarea "x"
type textarea "CINEMA HISTORY The cinema history is"
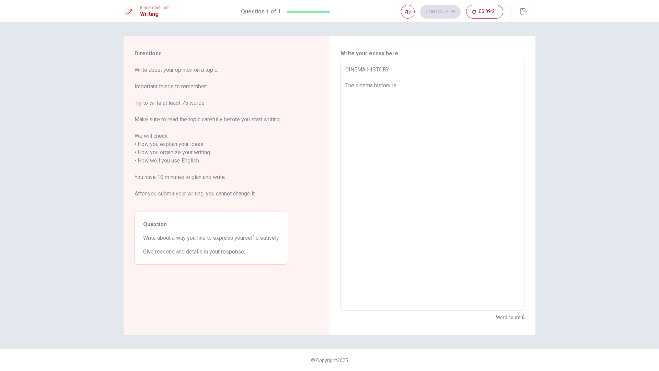
type textarea "x"
type textarea "CINEMA HISTORY The cinema history is v"
type textarea "x"
type textarea "CINEMA HISTORY The cinema history is ve"
type textarea "x"
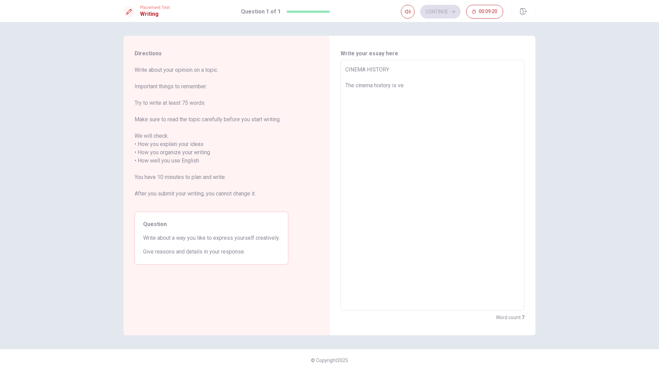
type textarea "CINEMA HISTORY The cinema history is ver"
type textarea "x"
type textarea "CINEMA HISTORY The cinema history is very"
type textarea "x"
type textarea "CINEMA HISTORY The cinema history is very"
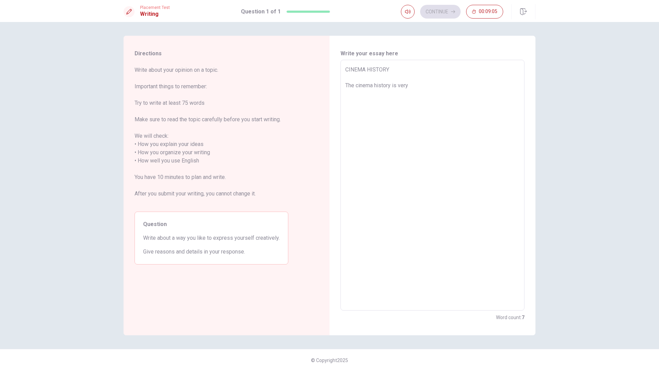
type textarea "x"
type textarea "CINEMA HISTORY The cinema history is very w"
type textarea "x"
type textarea "CINEMA HISTORY The cinema history is very wi"
type textarea "x"
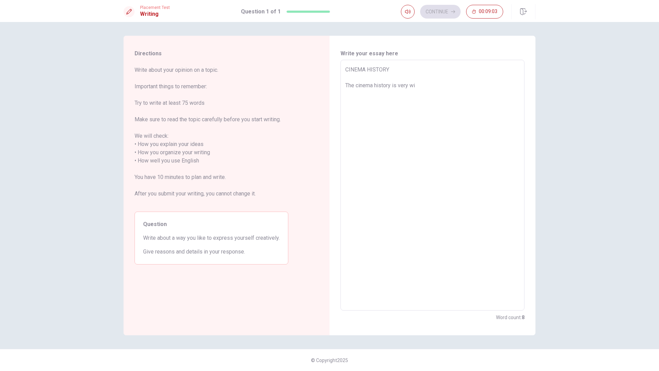
type textarea "CINEMA HISTORY The cinema history is very wid"
type textarea "x"
type textarea "CINEMA HISTORY The cinema history is very wide"
type textarea "x"
type textarea "CINEMA HISTORY The cinema history is very wide"
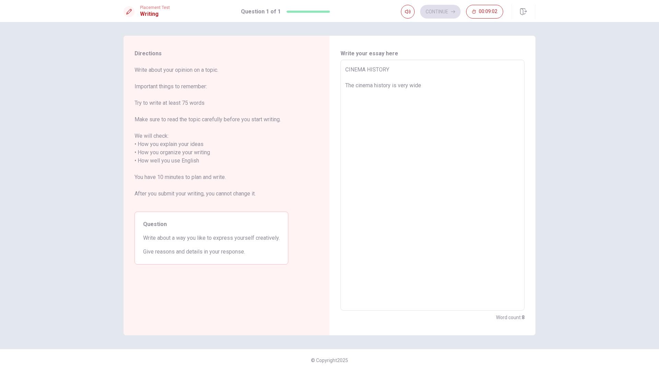
type textarea "x"
type textarea "CINEMA HISTORY The cinema history is very wide a"
type textarea "x"
type textarea "CINEMA HISTORY The cinema history is very wide an"
type textarea "x"
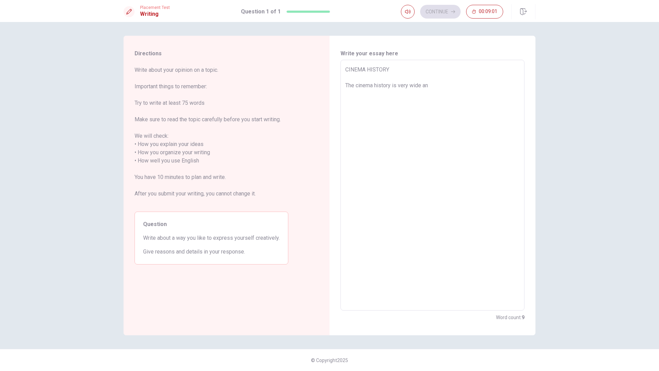
type textarea "CINEMA HISTORY The cinema history is very wide and"
type textarea "x"
type textarea "CINEMA HISTORY The cinema history is very wide and"
type textarea "x"
type textarea "CINEMA HISTORY The cinema history is very wide and c"
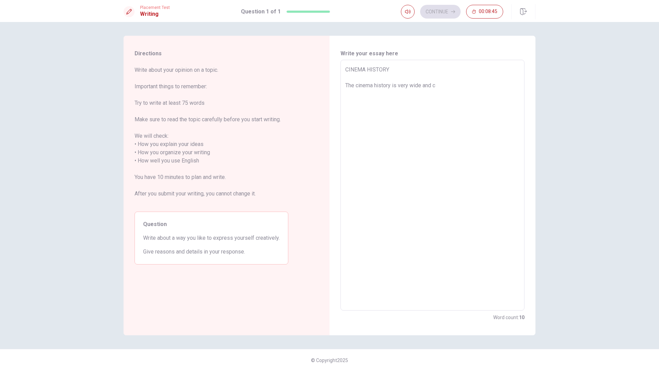
type textarea "x"
type textarea "CINEMA HISTORY The cinema history is very wide and cu"
type textarea "x"
type textarea "CINEMA HISTORY The cinema history is very wide and cul"
type textarea "x"
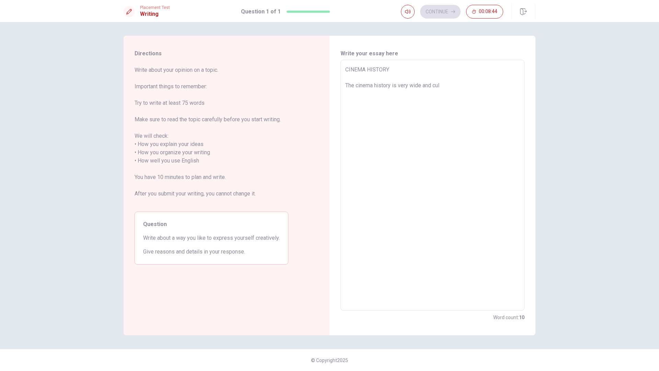
type textarea "CINEMA HISTORY The cinema history is very wide and cult"
type textarea "x"
type textarea "CINEMA HISTORY The cinema history is very wide and cultu"
type textarea "x"
type textarea "CINEMA HISTORY The cinema history is very wide and cultur"
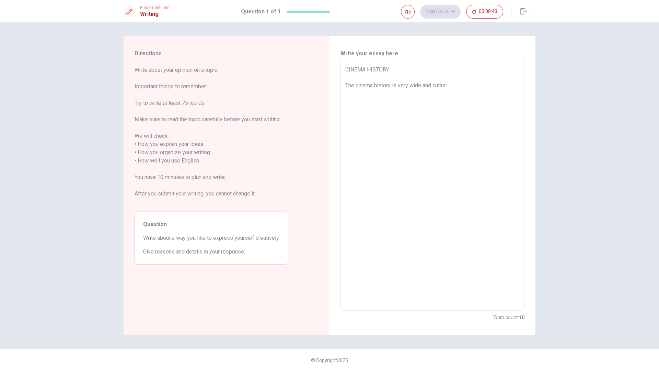
type textarea "x"
type textarea "CINEMA HISTORY The cinema history is very wide and cultura"
type textarea "x"
type textarea "CINEMA HISTORY The cinema history is very wide and cultural"
type textarea "x"
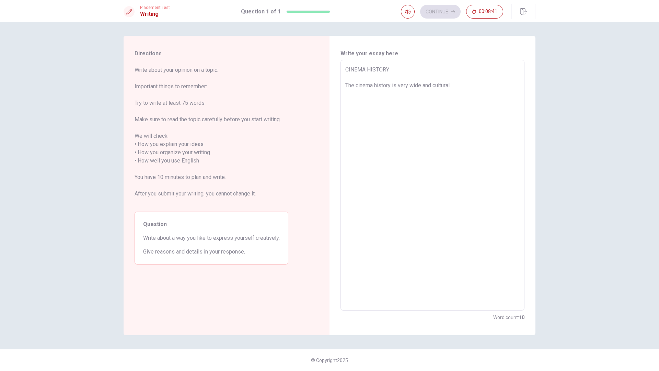
type textarea "CINEMA HISTORY The cinema history is very wide and cultural,"
type textarea "x"
type textarea "CINEMA HISTORY The cinema history is very wide and cultural,"
type textarea "x"
type textarea "CINEMA HISTORY The cinema history is very wide and cultural, w"
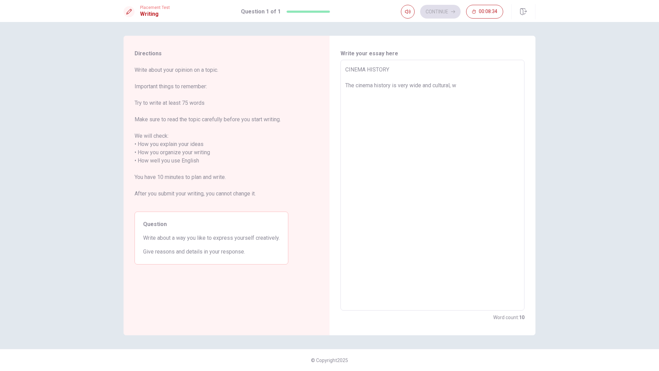
type textarea "x"
type textarea "CINEMA HISTORY The cinema history is very wide and cultural, wa"
type textarea "x"
type textarea "CINEMA HISTORY The cinema history is very wide and cultural, wat"
type textarea "x"
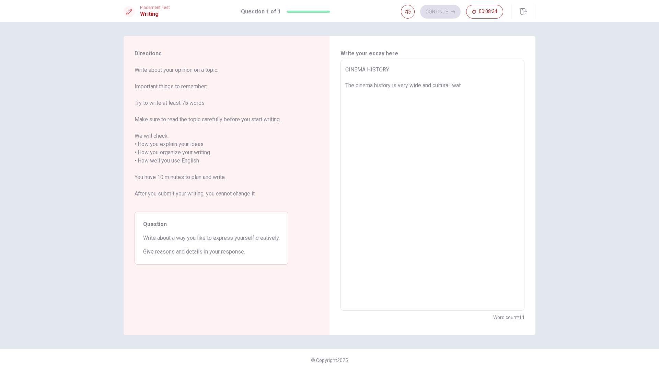
type textarea "CINEMA HISTORY The cinema history is very wide and cultural, watc"
type textarea "x"
type textarea "CINEMA HISTORY The cinema history is very wide and cultural, watch"
type textarea "x"
type textarea "CINEMA HISTORY The cinema history is very wide and cultural, watch"
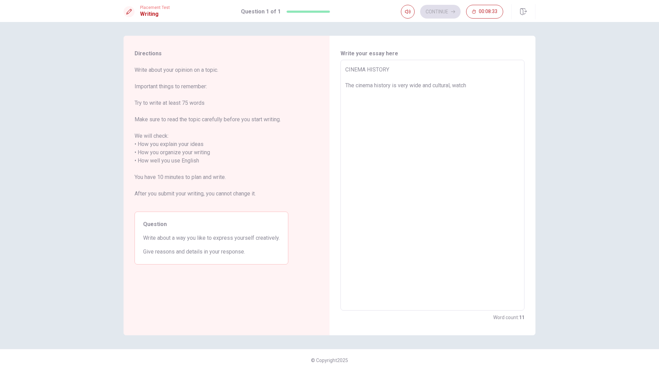
type textarea "x"
type textarea "CINEMA HISTORY The cinema history is very wide and cultural, watch a"
type textarea "x"
type textarea "CINEMA HISTORY The cinema history is very wide and cultural, watch a"
type textarea "x"
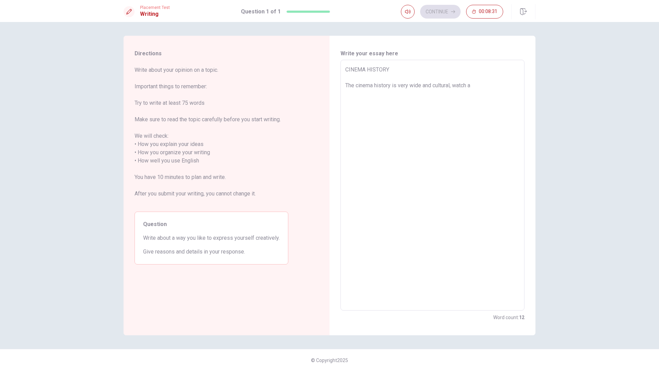
type textarea "CINEMA HISTORY The cinema history is very wide and cultural, watch a f"
type textarea "x"
type textarea "CINEMA HISTORY The cinema history is very wide and cultural, watch a fi"
type textarea "x"
type textarea "CINEMA HISTORY The cinema history is very wide and cultural, watch a fil"
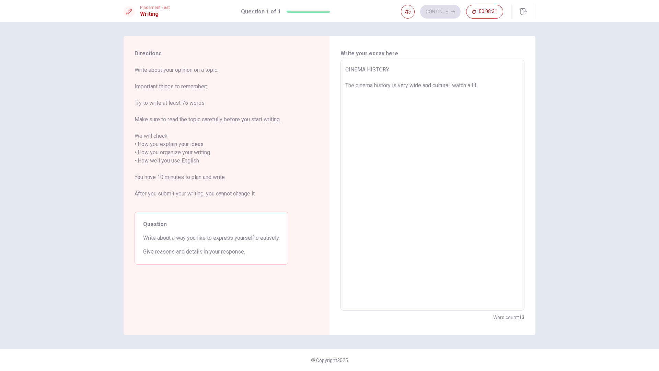
type textarea "x"
type textarea "CINEMA HISTORY The cinema history is very wide and cultural, watch a film"
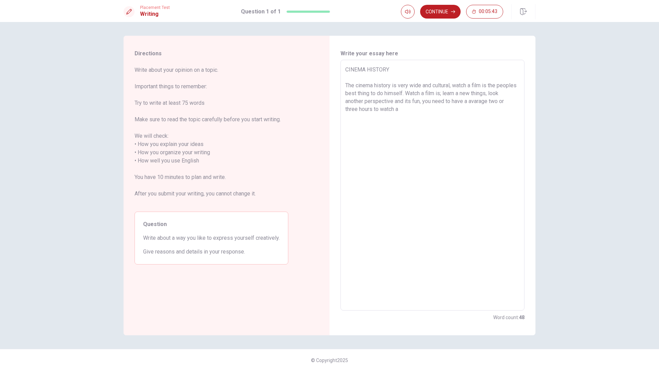
click at [366, 71] on textarea "CINEMA HISTORY The cinema history is very wide and cultural, watch a film is th…" at bounding box center [432, 185] width 174 height 239
click at [417, 105] on textarea "CINEMA-FILM HISTORY The cinema history is very wide and cultural, watch a film …" at bounding box center [432, 185] width 174 height 239
click at [417, 110] on textarea "CINEMA-FILM HISTORY The cinema history is very wide and cultural, watch a film …" at bounding box center [432, 185] width 174 height 239
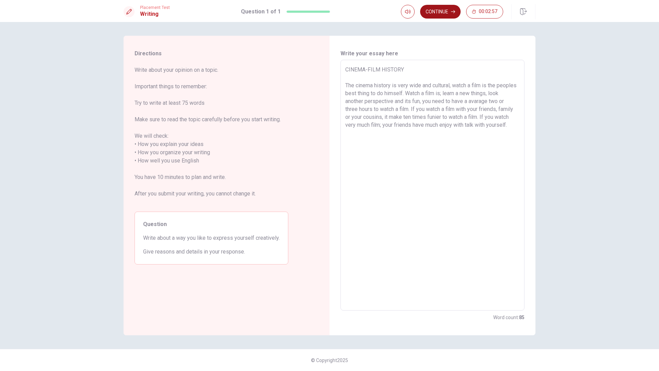
click at [446, 12] on button "Continue" at bounding box center [440, 12] width 41 height 14
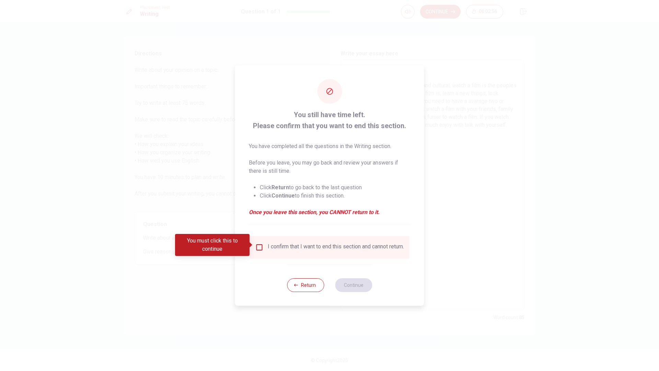
click at [259, 243] on input "You must click this to continue" at bounding box center [259, 247] width 8 height 8
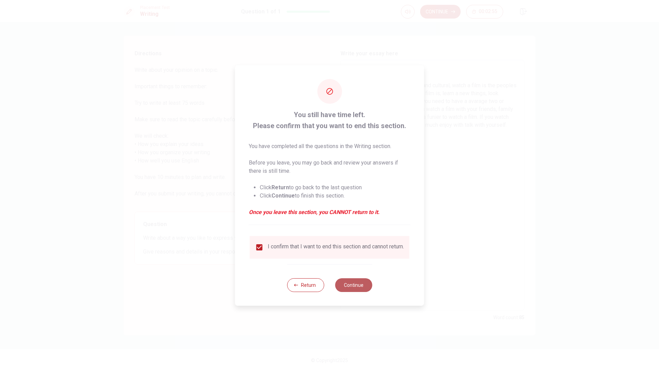
click at [351, 283] on button "Continue" at bounding box center [353, 285] width 37 height 14
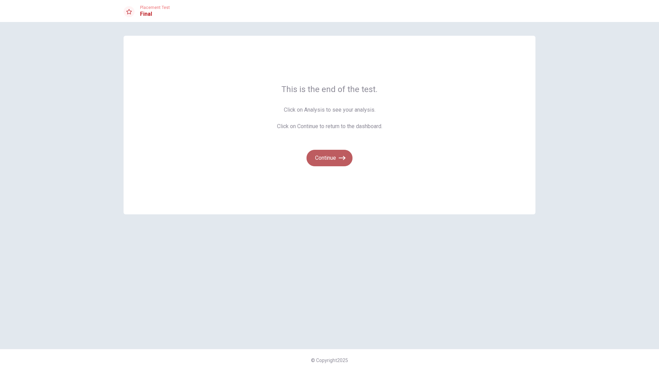
click at [321, 160] on button "Continue" at bounding box center [330, 158] width 46 height 16
